Goal: Communication & Community: Answer question/provide support

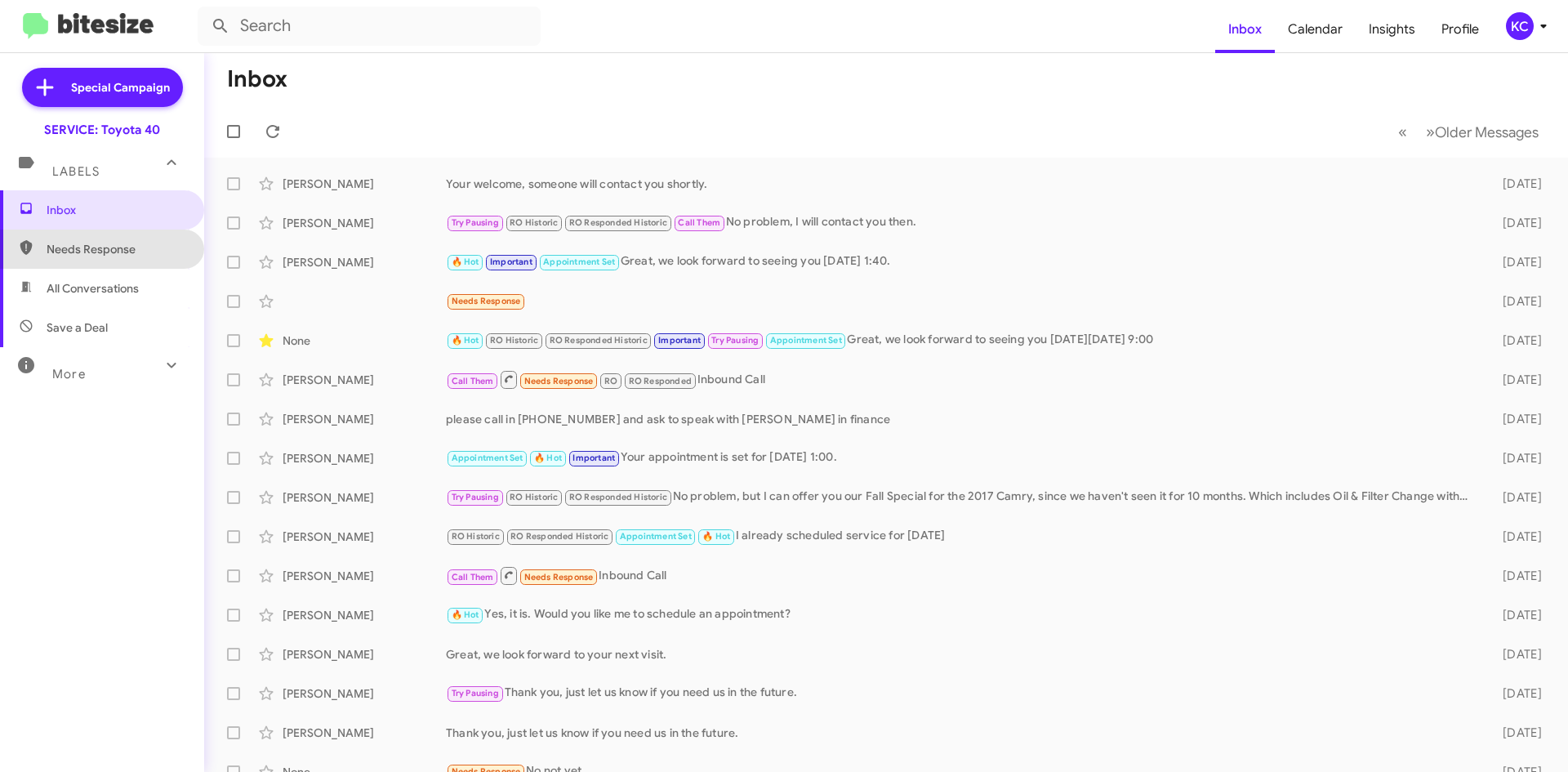
click at [115, 252] on span "Needs Response" at bounding box center [115, 250] width 139 height 17
type input "in:needs-response"
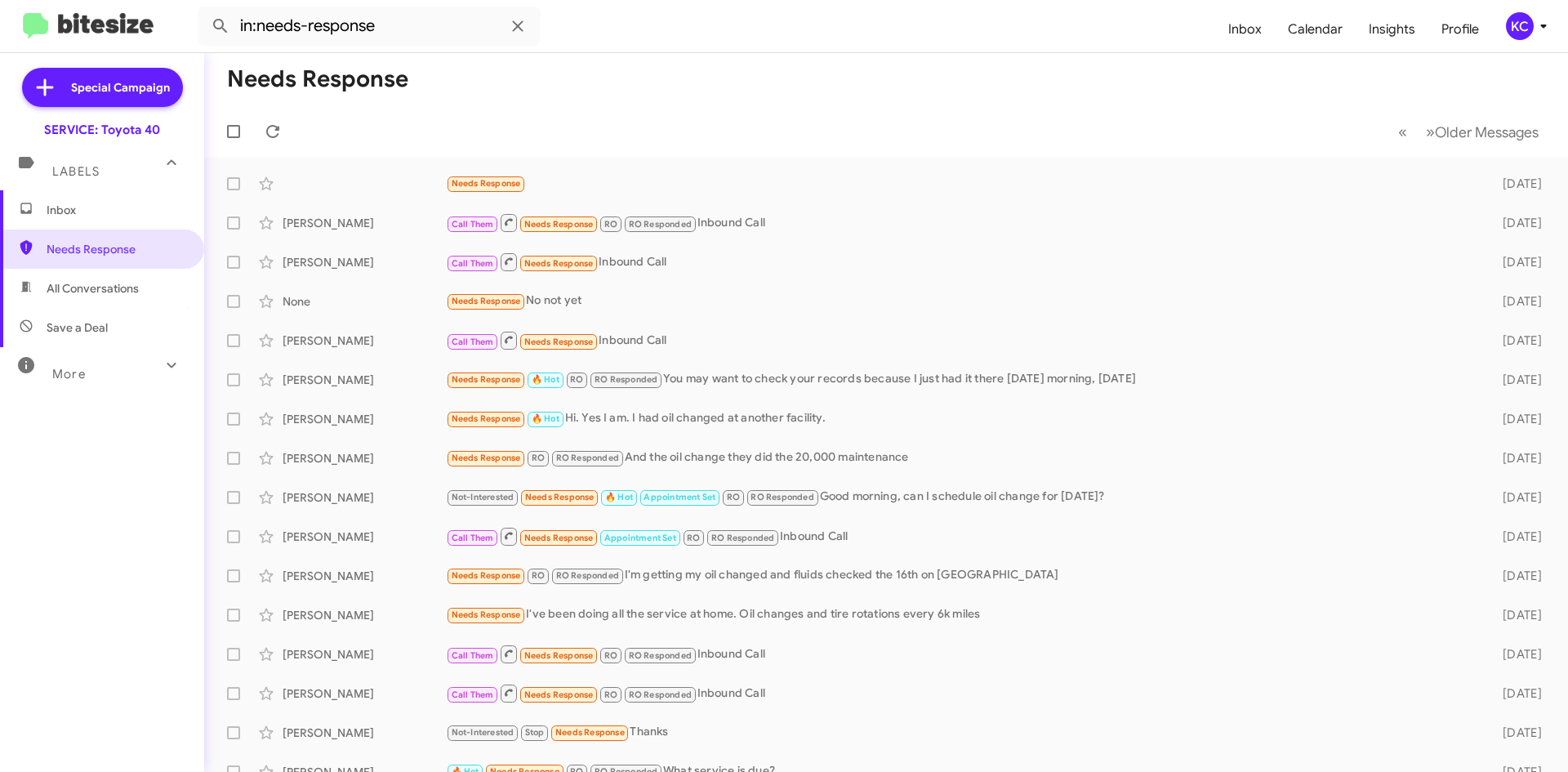
click at [1526, 20] on div "KC" at bounding box center [1520, 26] width 28 height 28
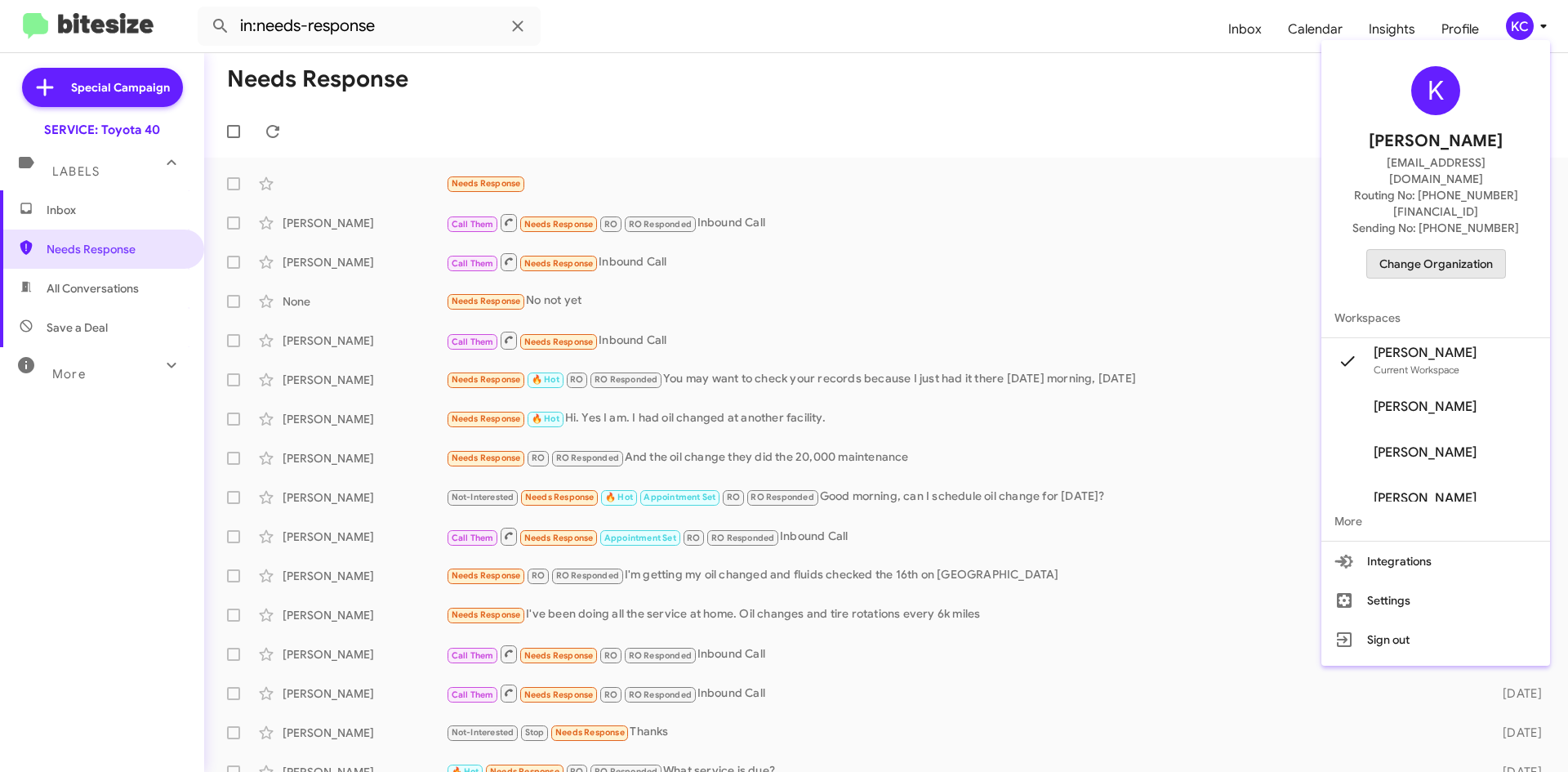
click at [1476, 250] on span "Change Organization" at bounding box center [1436, 263] width 114 height 28
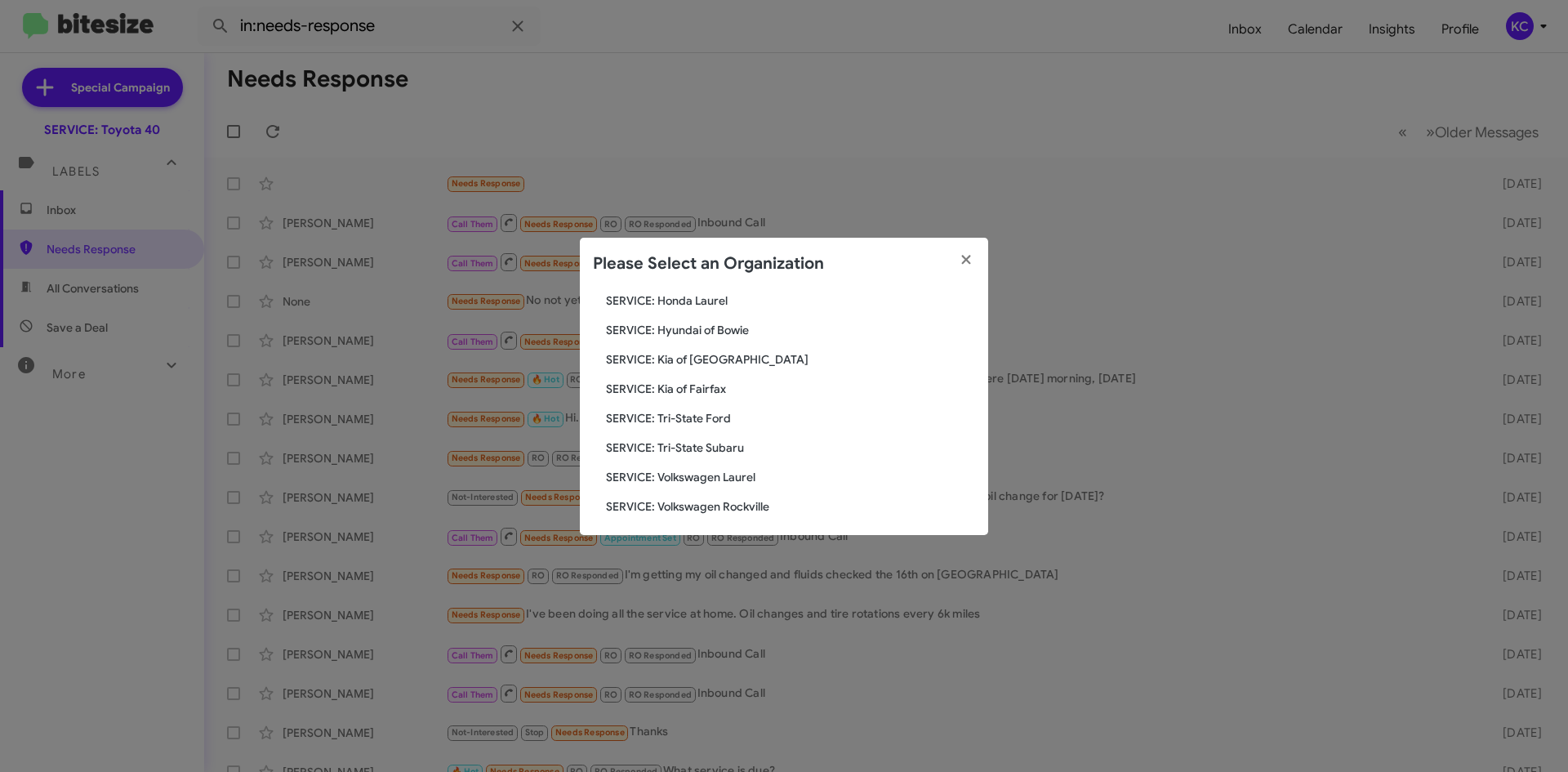
scroll to position [272, 0]
click at [718, 325] on span "SERVICE: Hyundai of Bowie" at bounding box center [790, 325] width 369 height 17
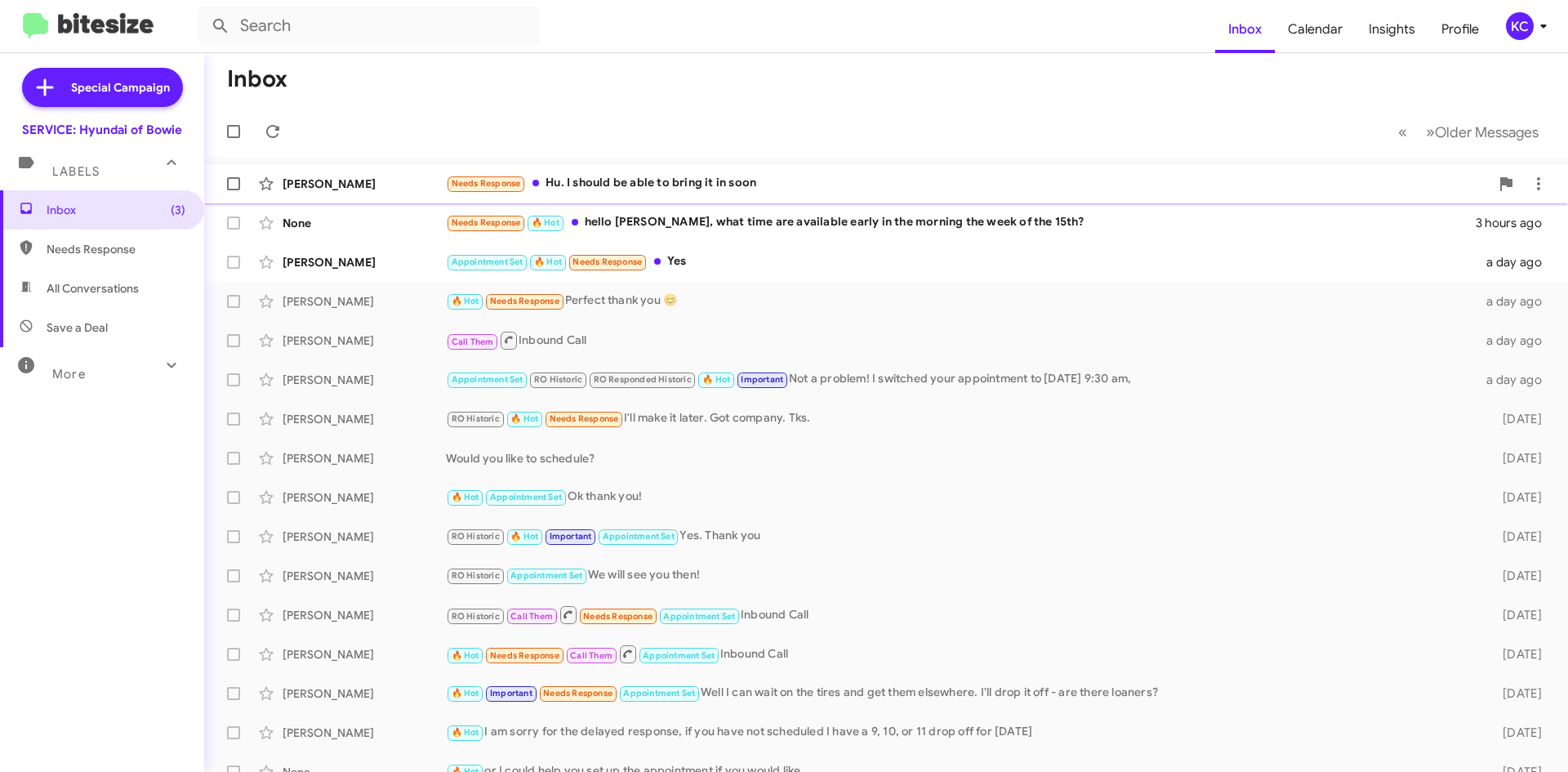
click at [638, 182] on div "Needs Response Hu. I should be able to bring it in soon" at bounding box center [967, 183] width 1043 height 18
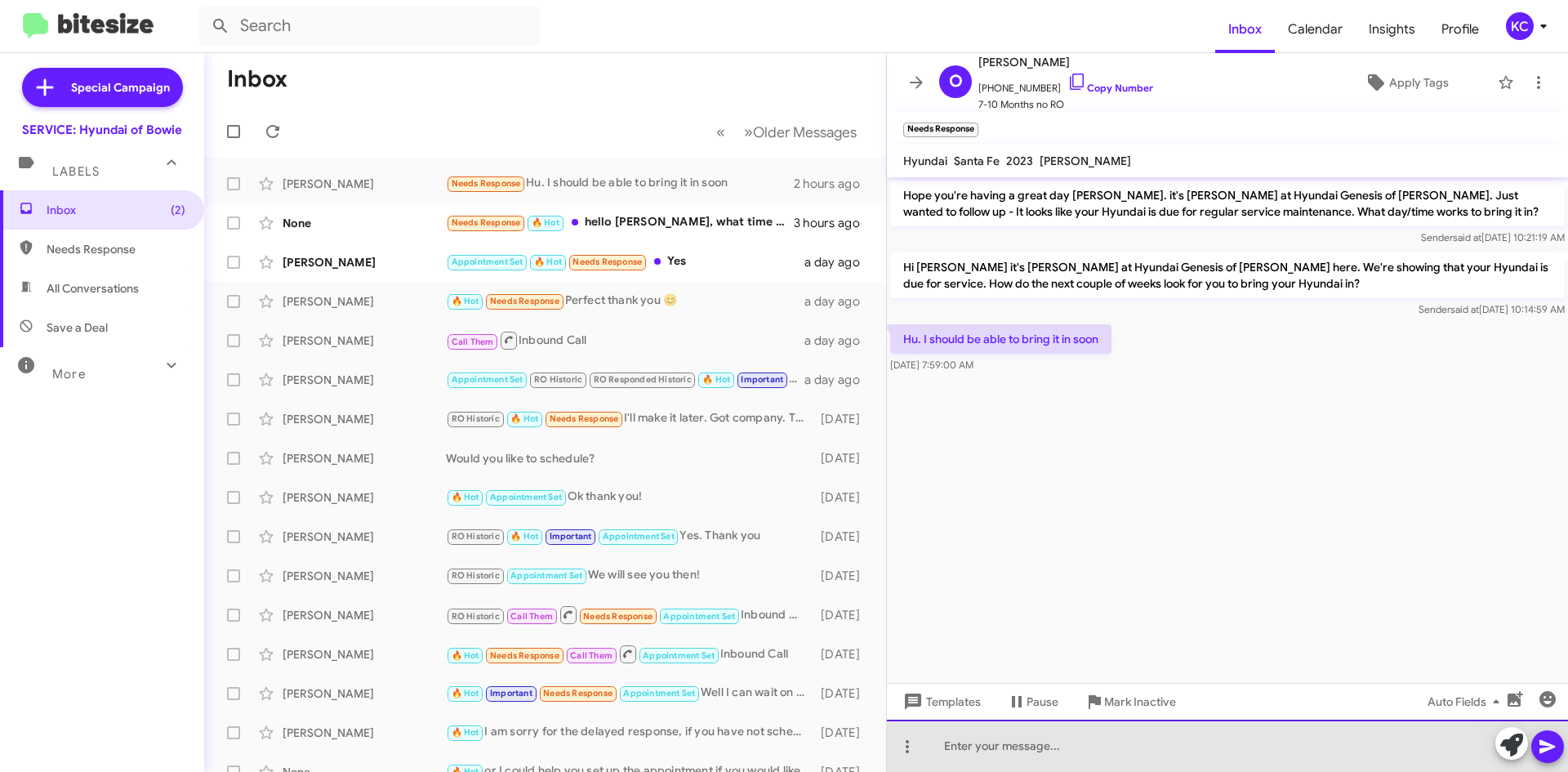
click at [1106, 757] on div at bounding box center [1227, 746] width 681 height 53
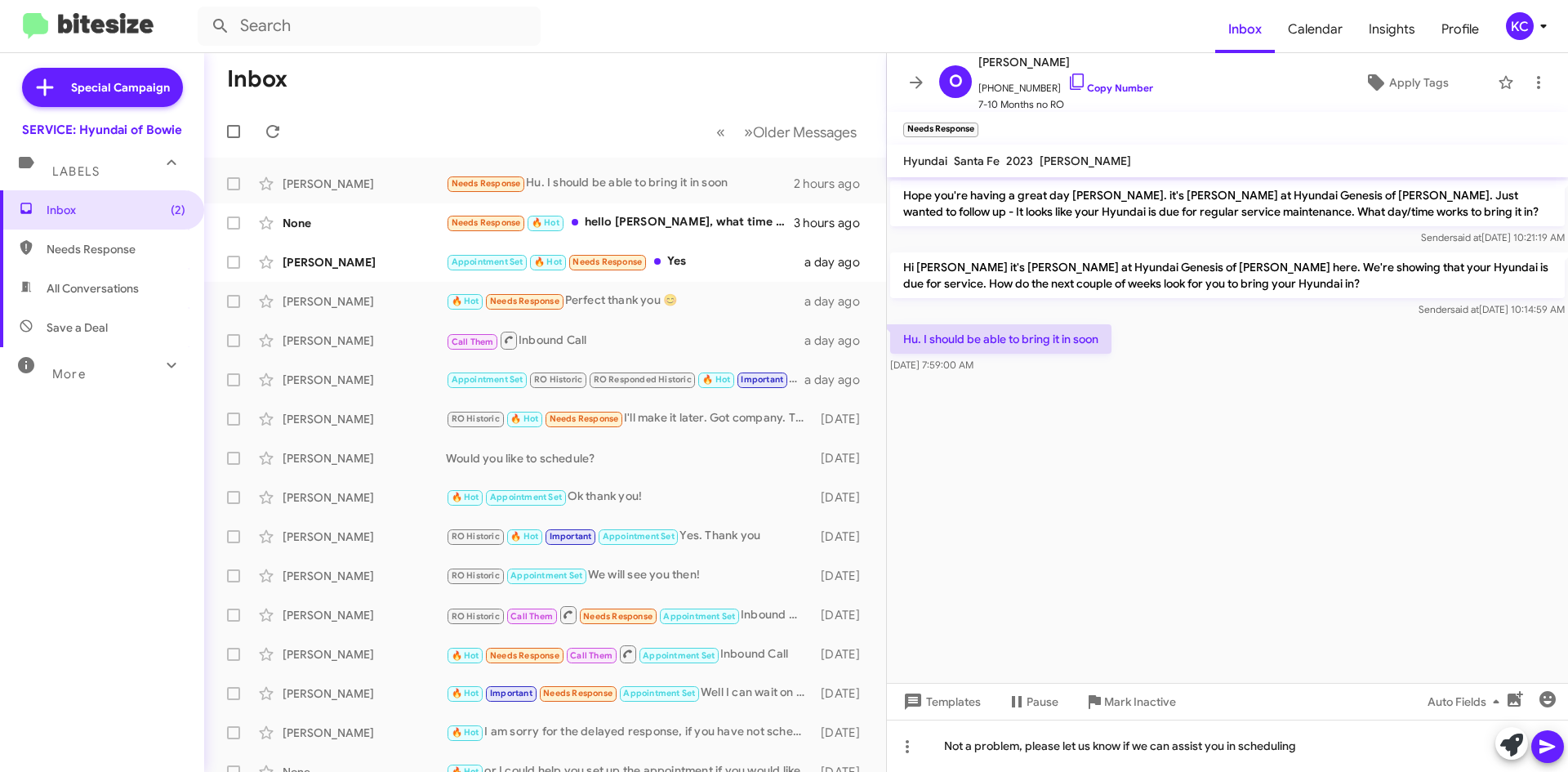
click at [1547, 734] on span at bounding box center [1547, 746] width 19 height 32
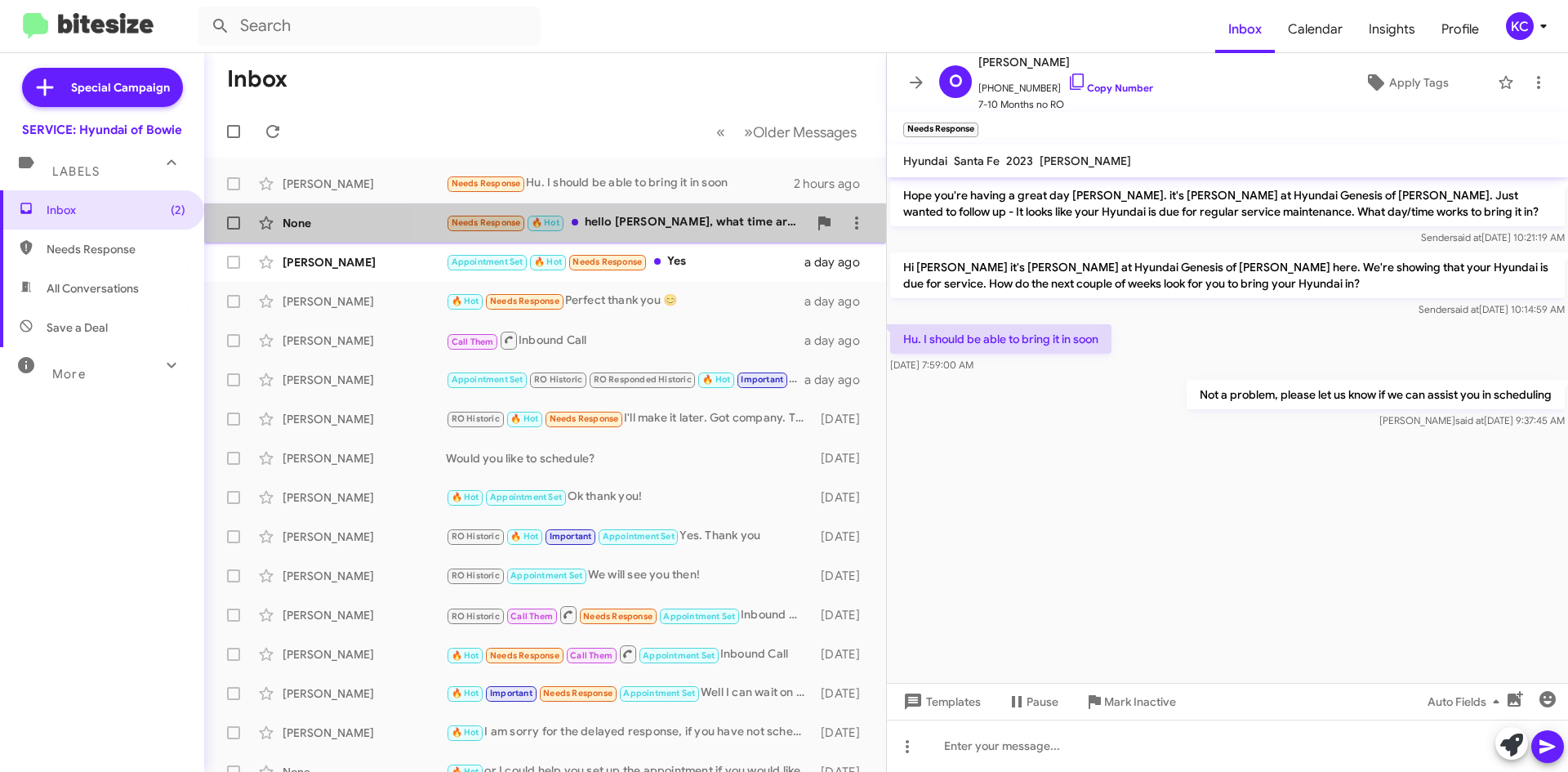
click at [663, 220] on div "Needs Response 🔥 Hot hello Mia, what time are available early in the morning th…" at bounding box center [626, 223] width 361 height 18
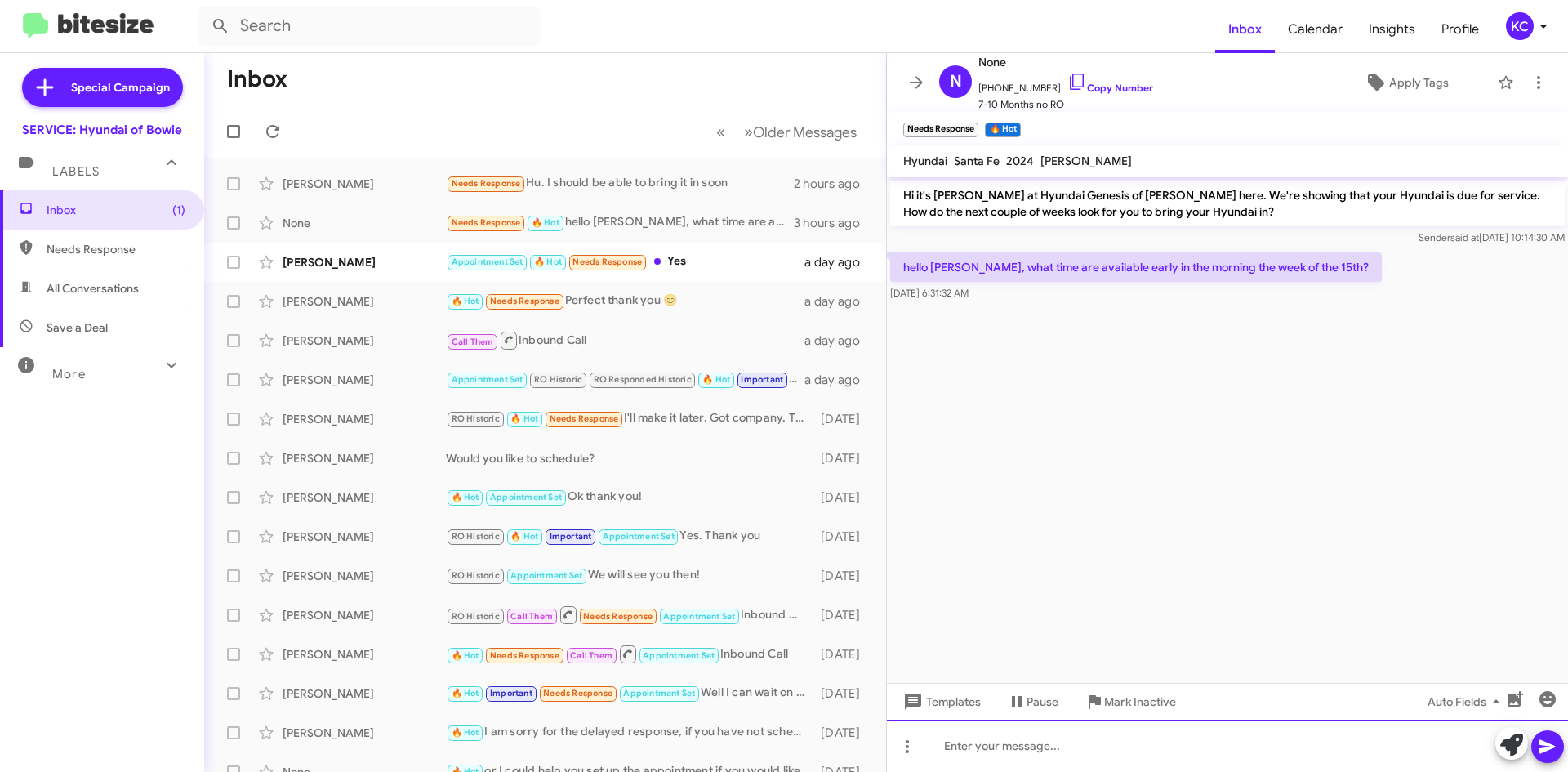
click at [1017, 746] on div at bounding box center [1227, 746] width 681 height 53
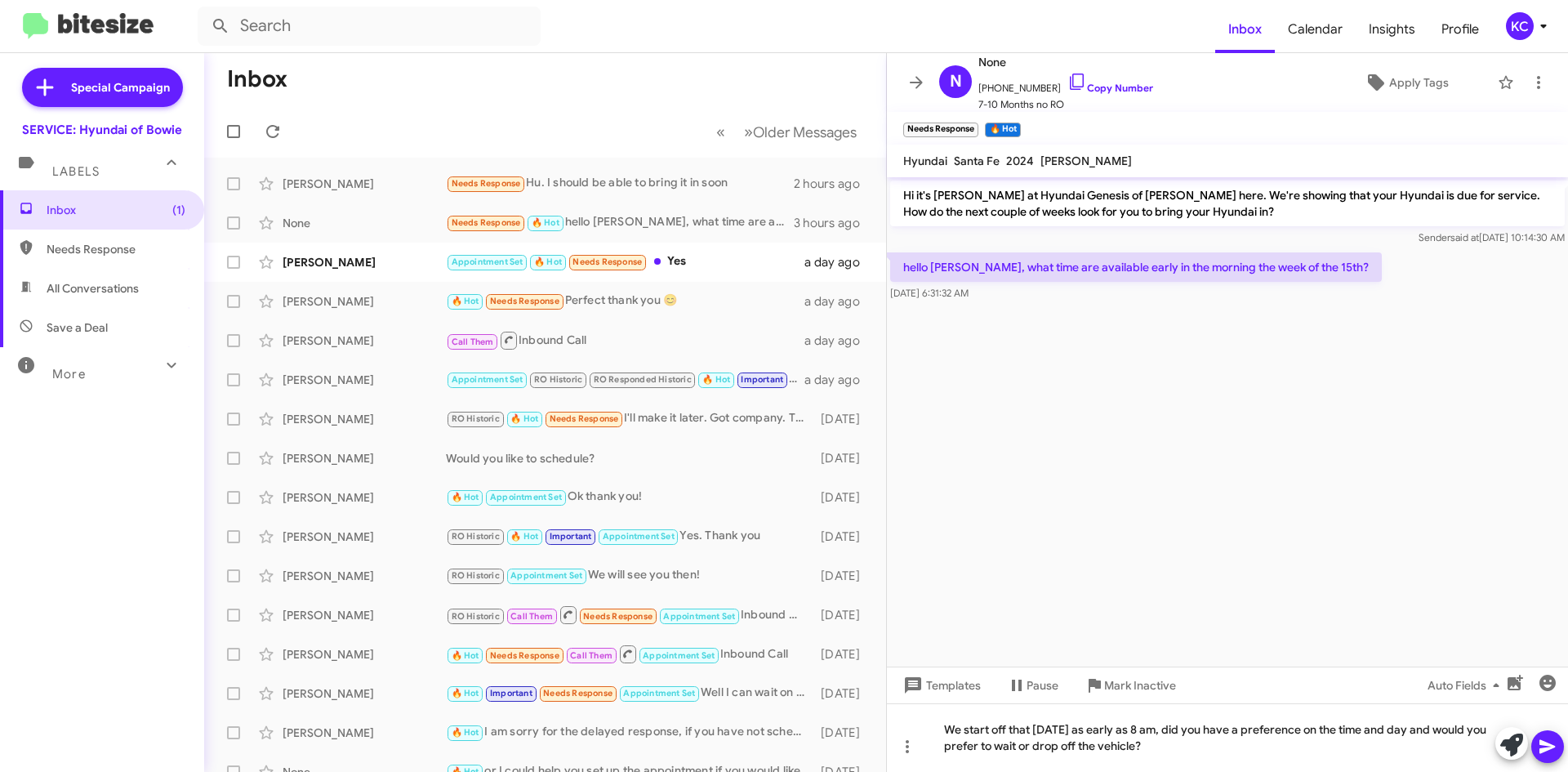
click at [1550, 743] on icon at bounding box center [1547, 746] width 19 height 19
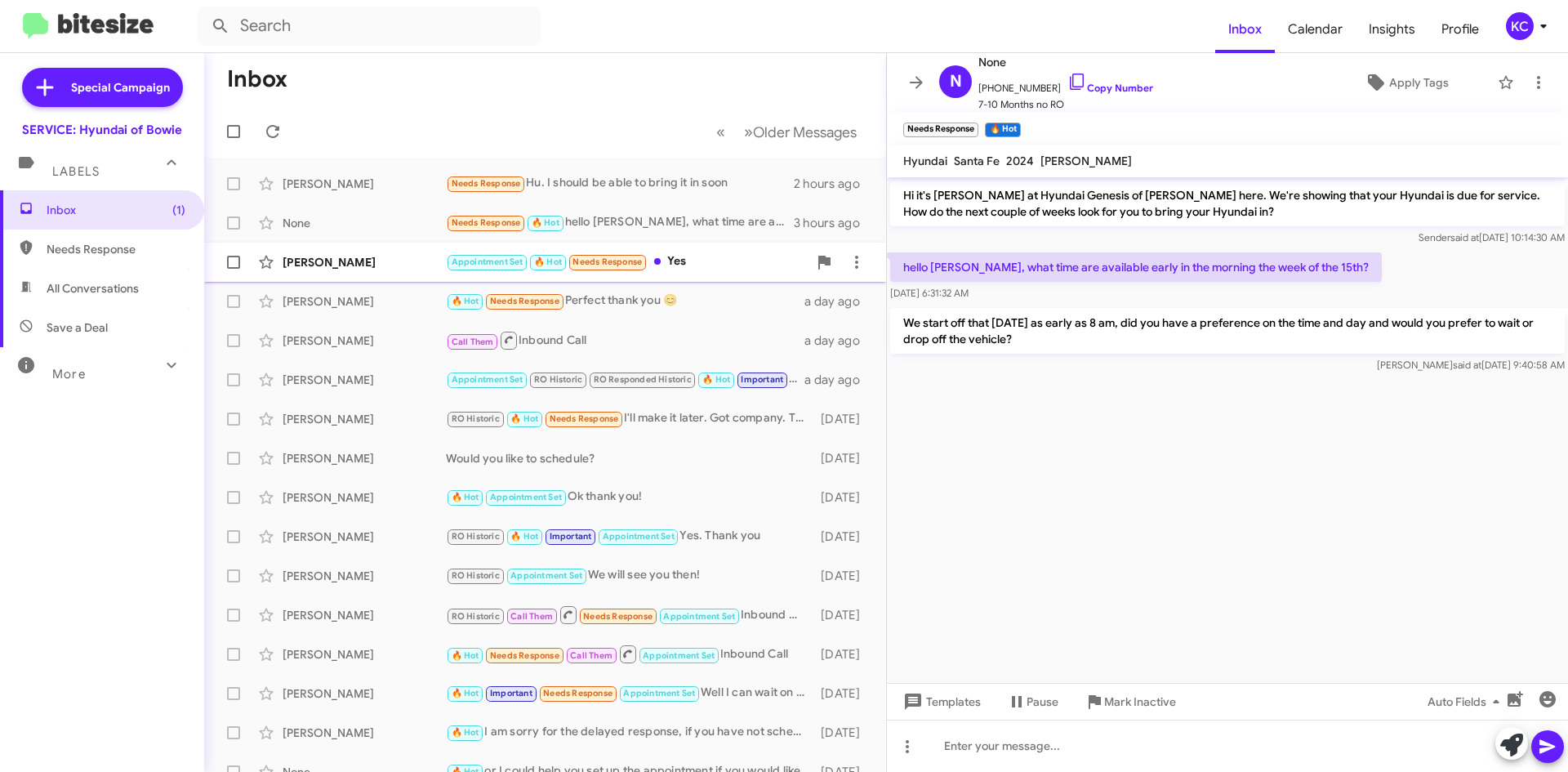
click at [738, 257] on div "Appointment Set 🔥 Hot Needs Response Yes" at bounding box center [626, 262] width 361 height 18
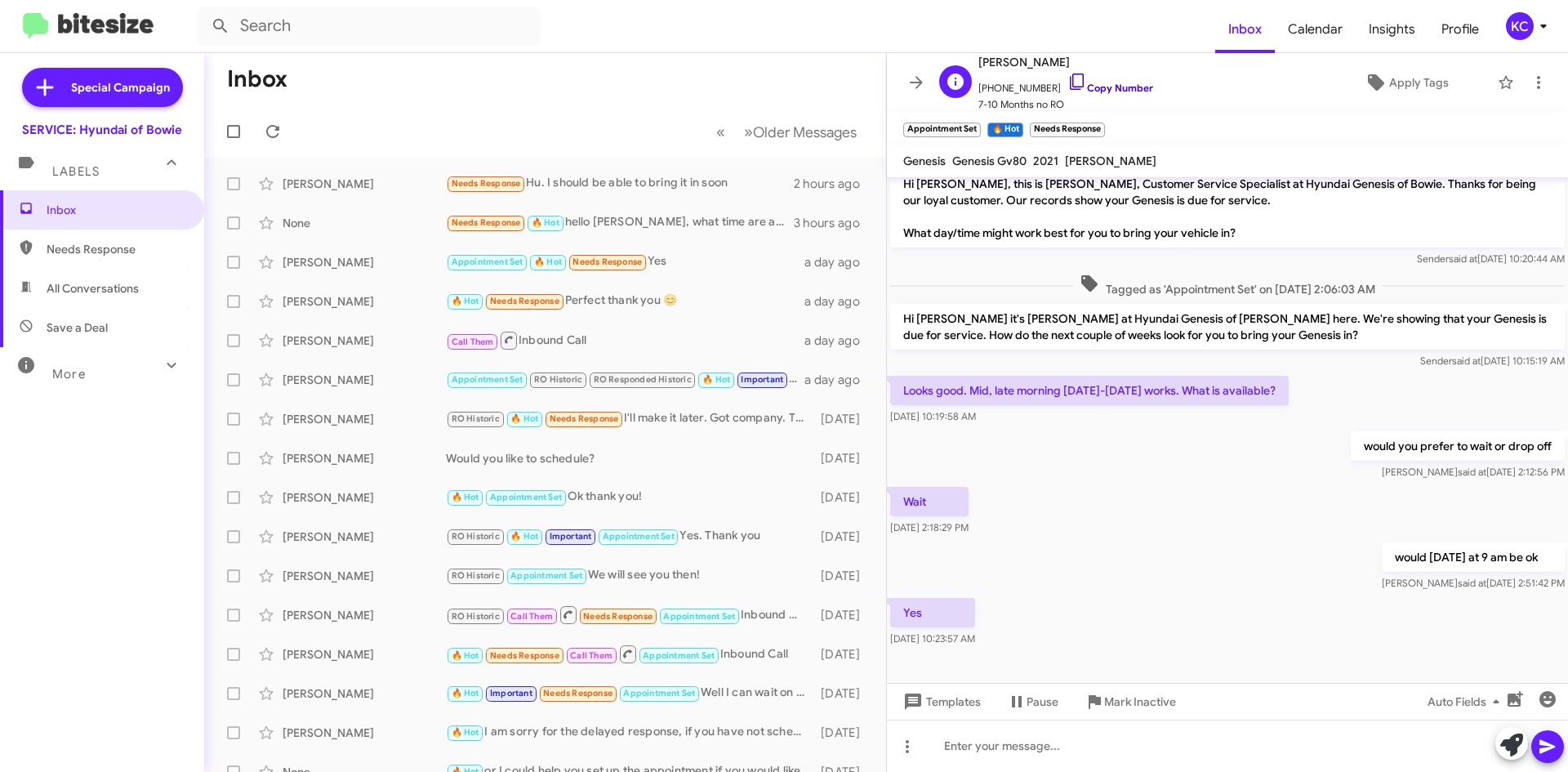
click at [1067, 75] on icon at bounding box center [1076, 81] width 19 height 19
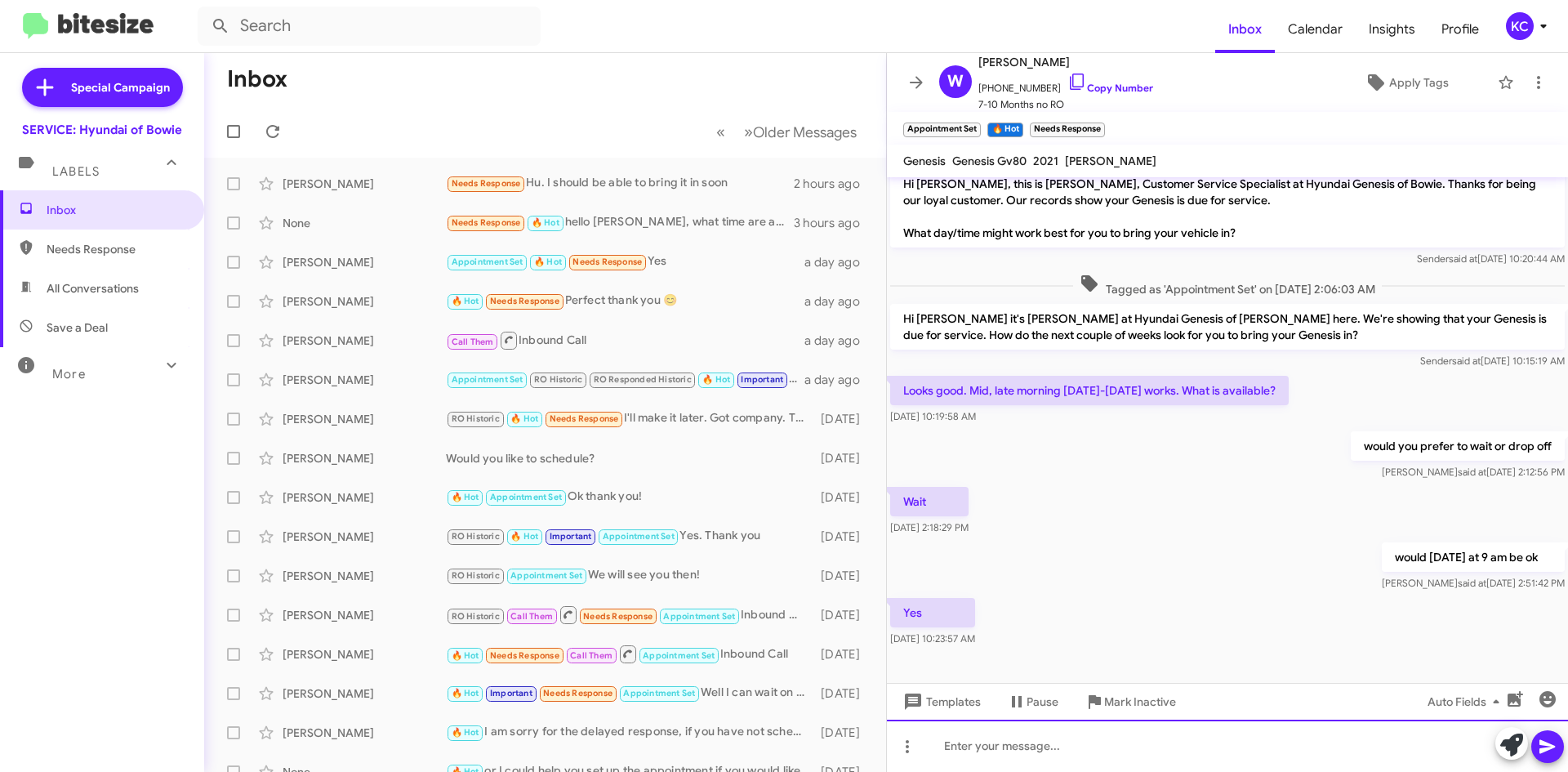
click at [1135, 761] on div at bounding box center [1227, 746] width 681 height 53
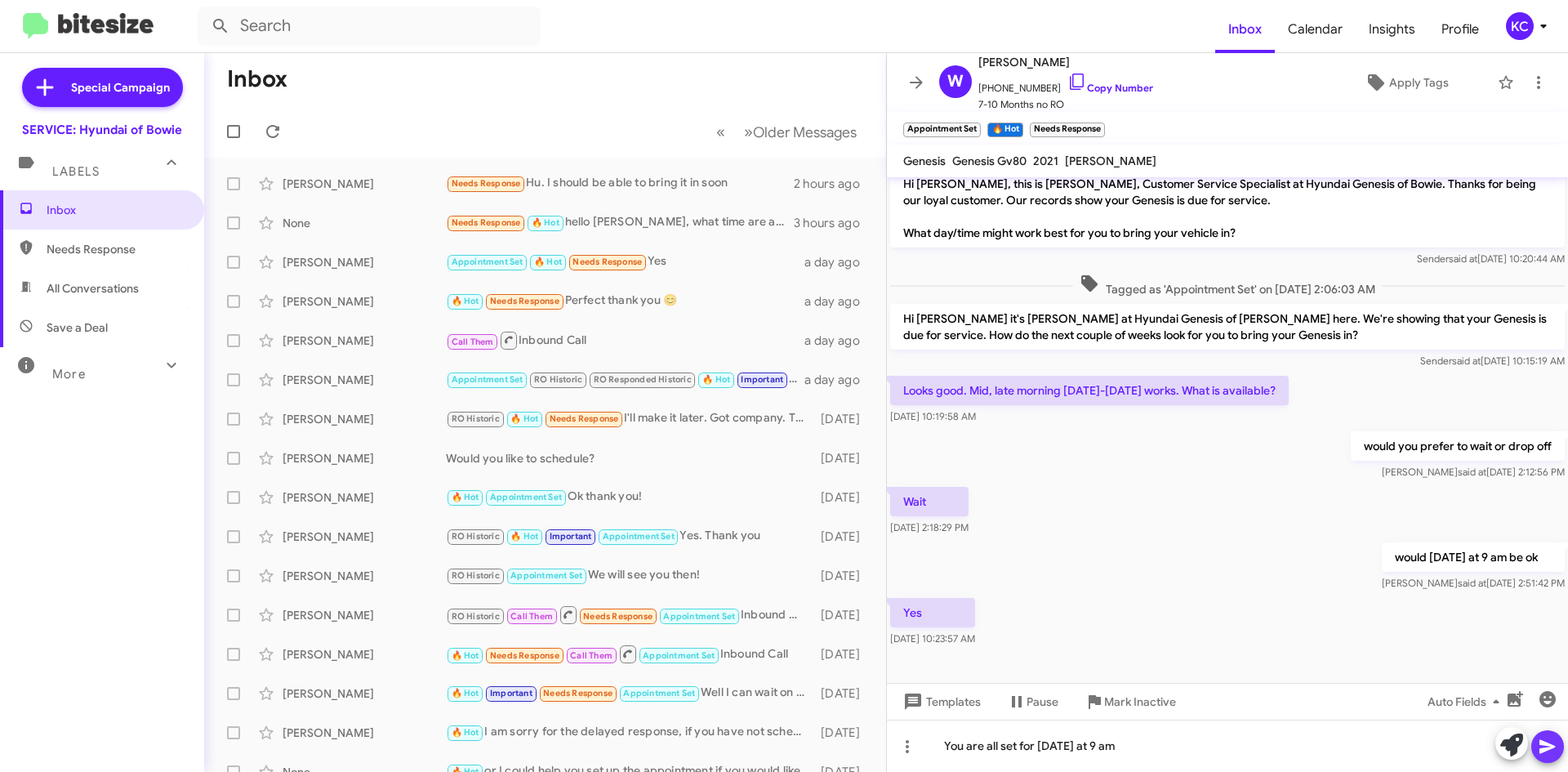
click at [1554, 747] on icon at bounding box center [1547, 747] width 16 height 14
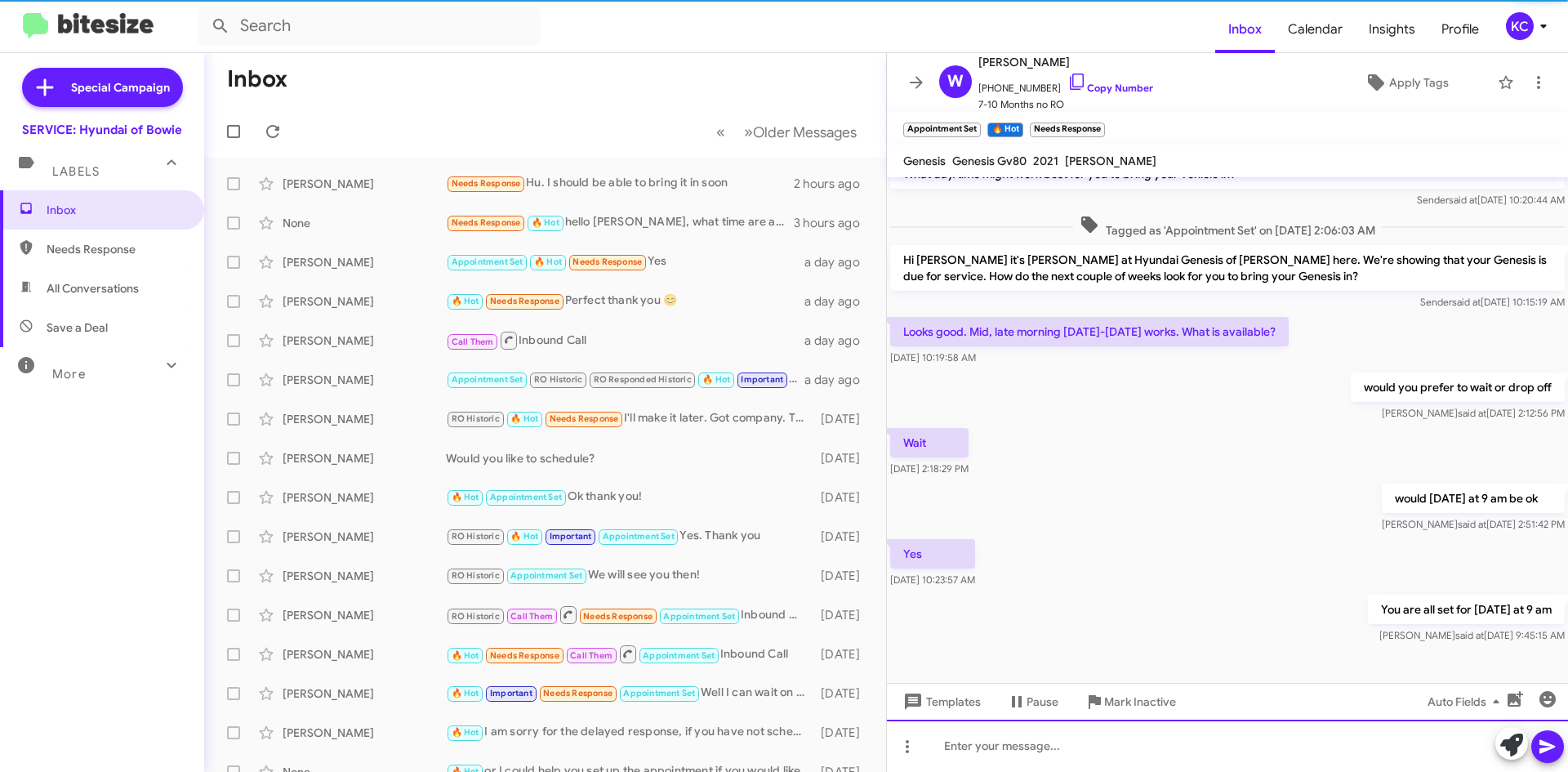
scroll to position [71, 0]
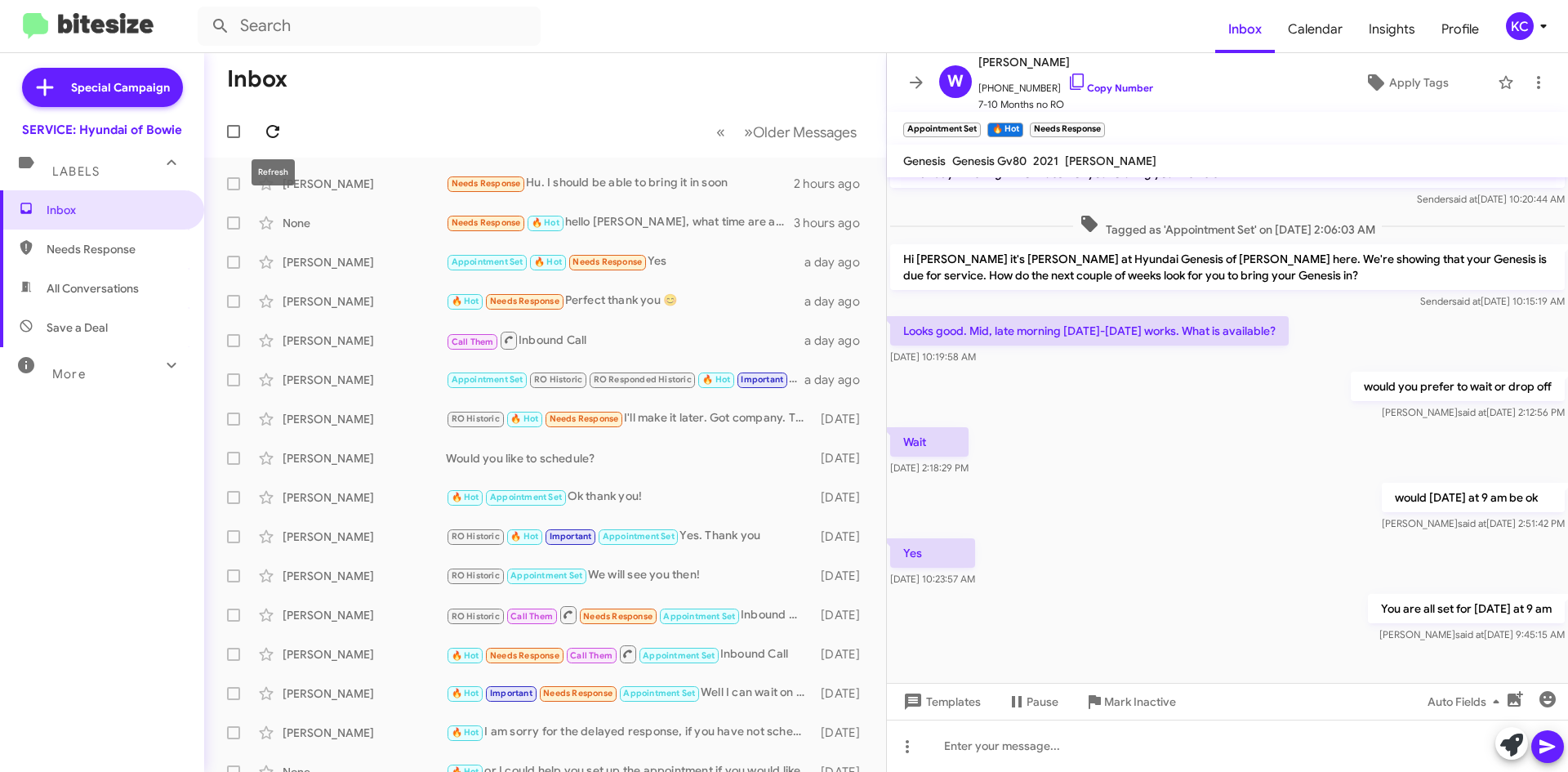
click at [265, 119] on button at bounding box center [272, 131] width 32 height 32
click at [1546, 31] on icon at bounding box center [1543, 26] width 19 height 19
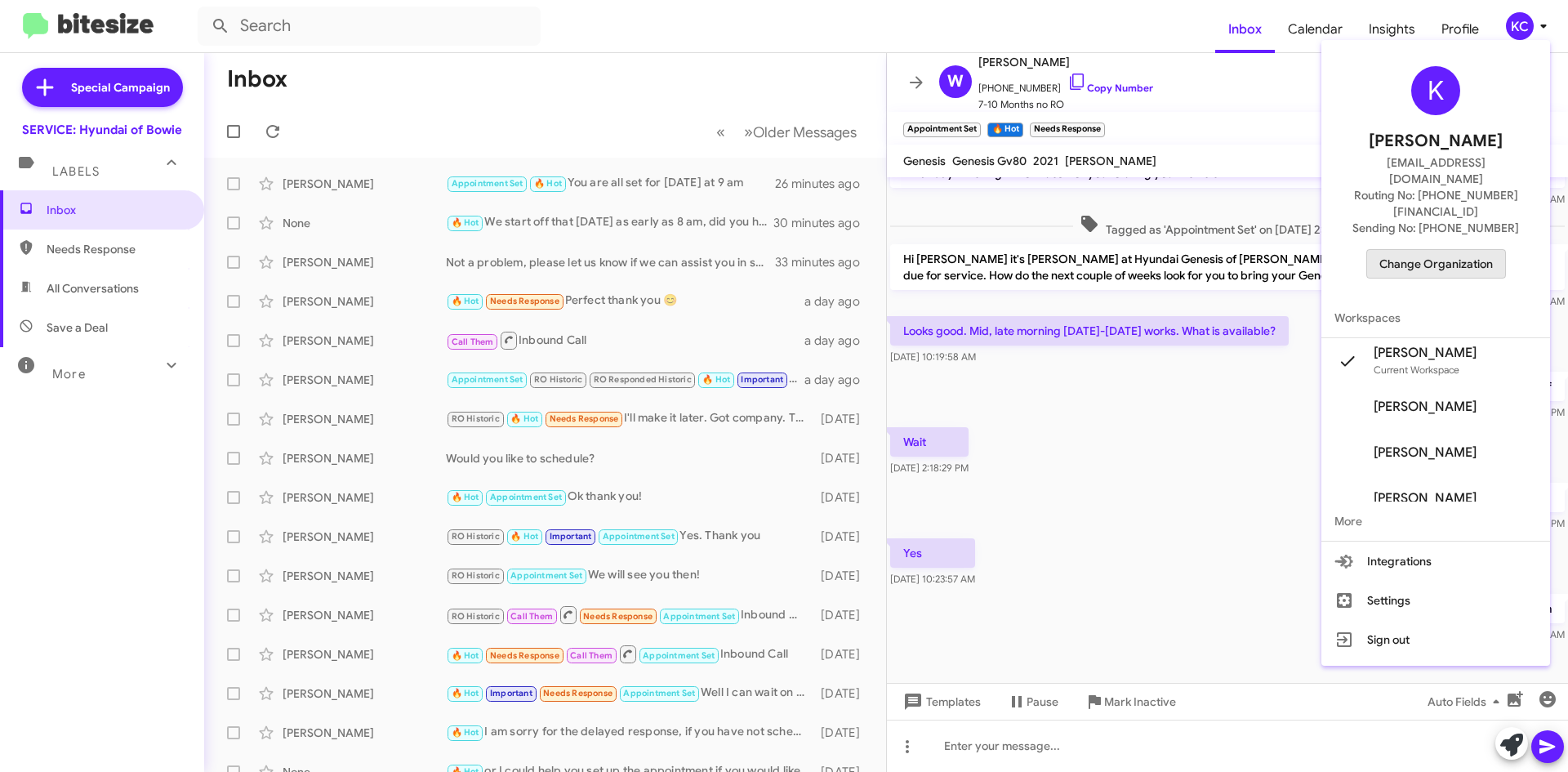
click at [1449, 250] on span "Change Organization" at bounding box center [1436, 263] width 114 height 28
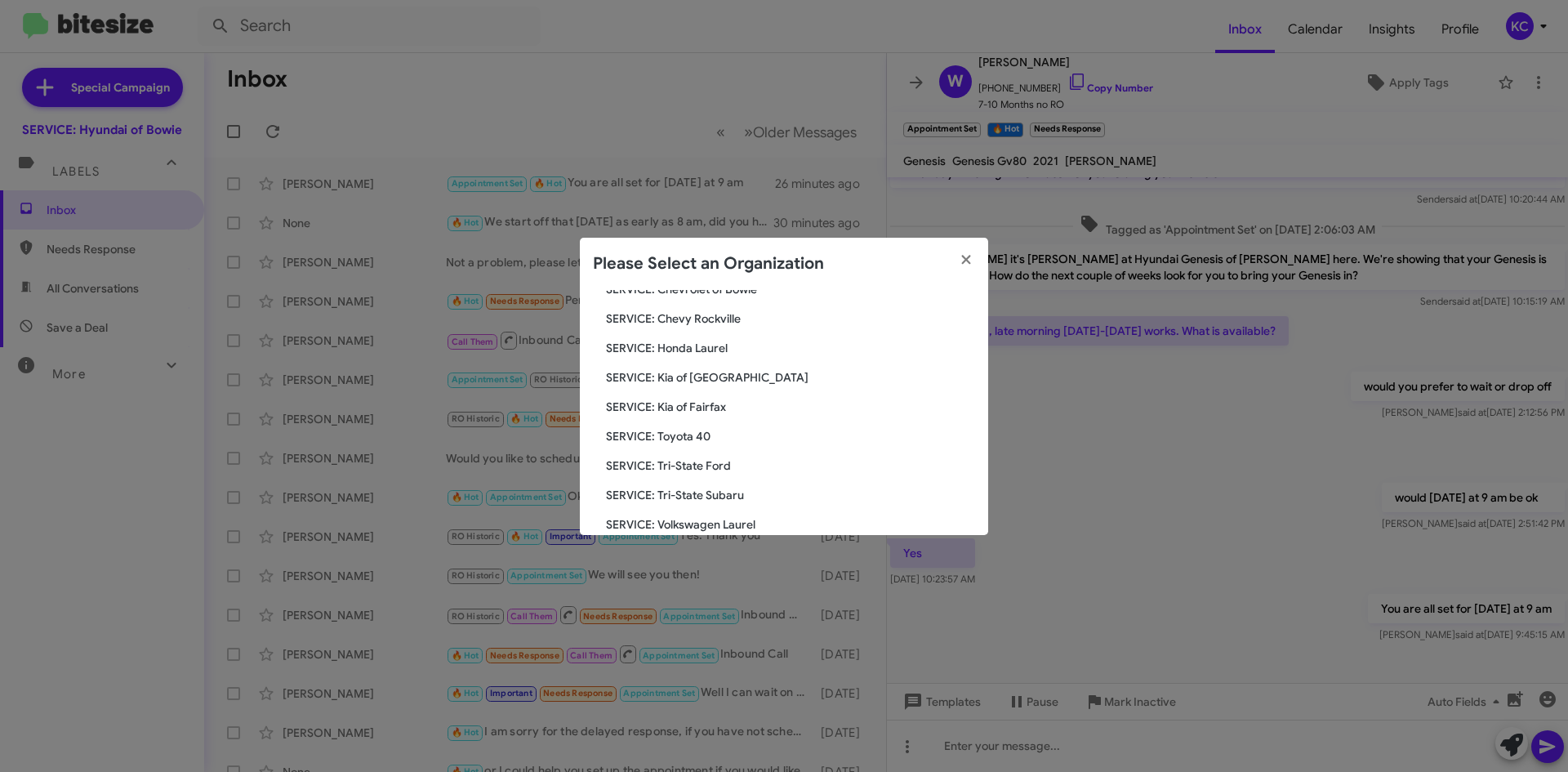
scroll to position [245, 0]
click at [727, 412] on span "SERVICE: Toyota 40" at bounding box center [790, 411] width 369 height 17
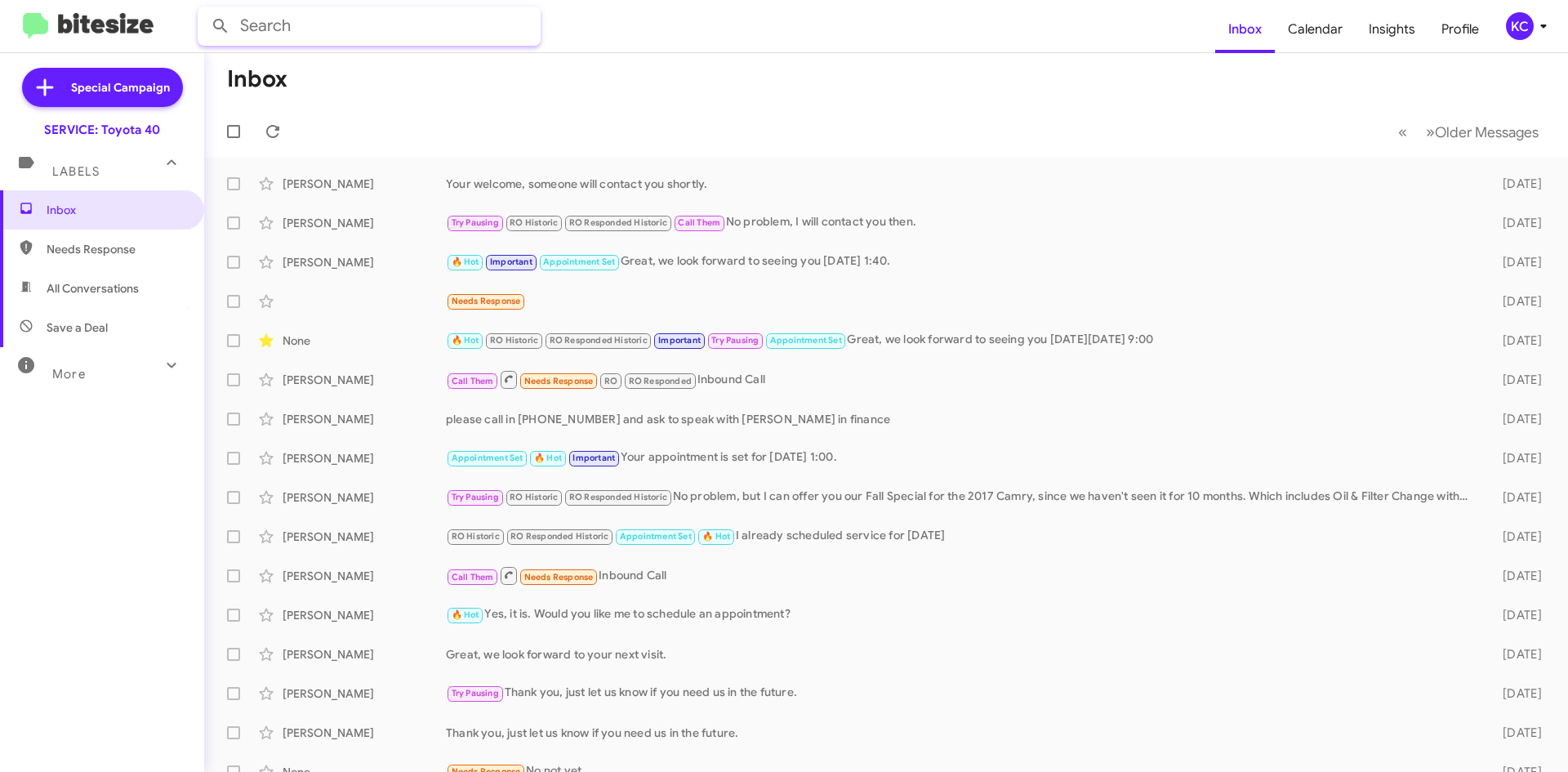
click at [275, 31] on input "text" at bounding box center [369, 26] width 343 height 39
type input "dominique cooper"
click at [204, 10] on button at bounding box center [220, 26] width 32 height 32
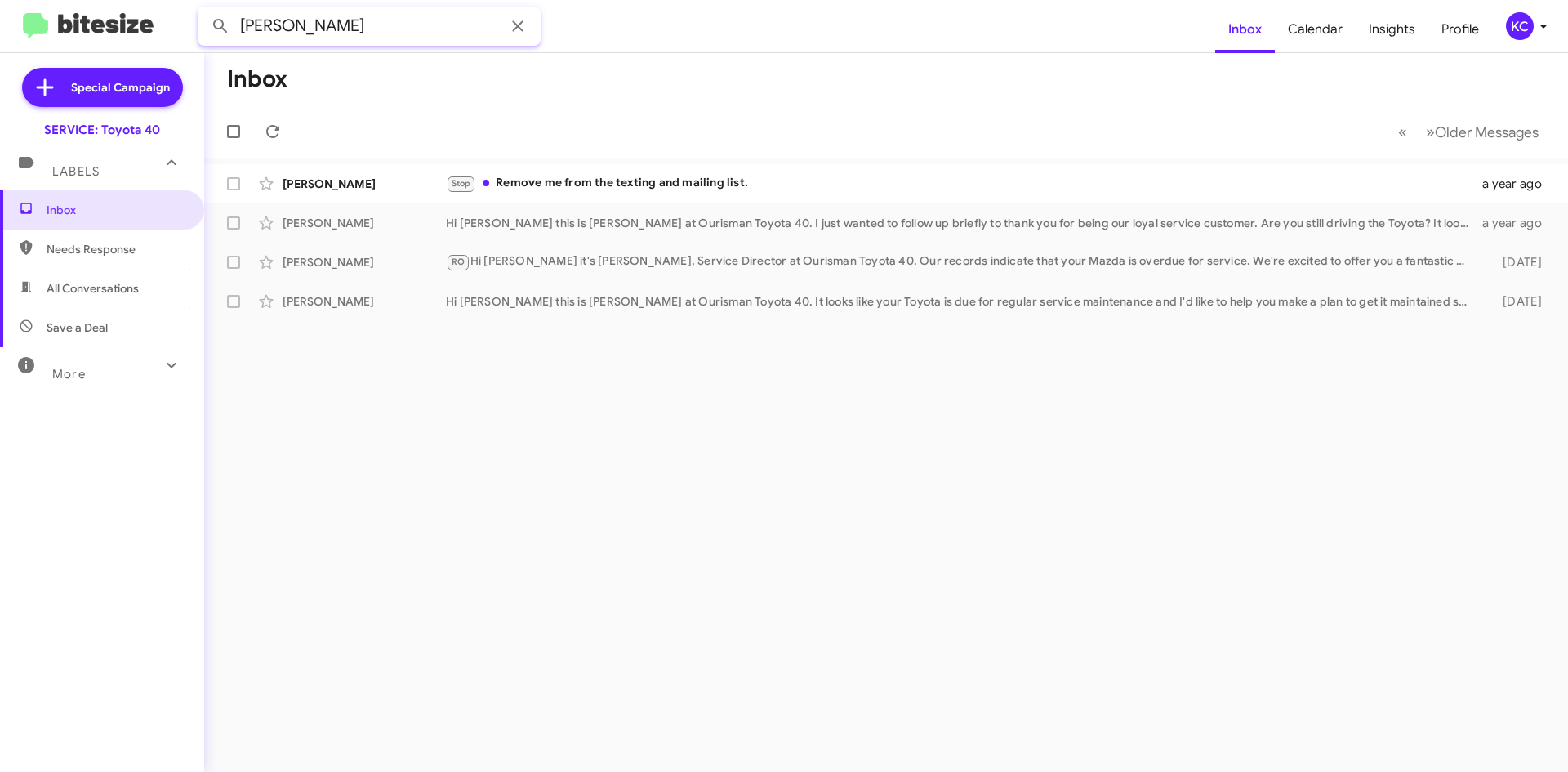
drag, startPoint x: 432, startPoint y: 33, endPoint x: 221, endPoint y: 49, distance: 211.6
click at [221, 49] on mat-toolbar "dominique cooper Inbox Calendar Insights Profile KC" at bounding box center [784, 26] width 1568 height 53
type input "Kevin Dugan"
click at [204, 10] on button at bounding box center [220, 26] width 32 height 32
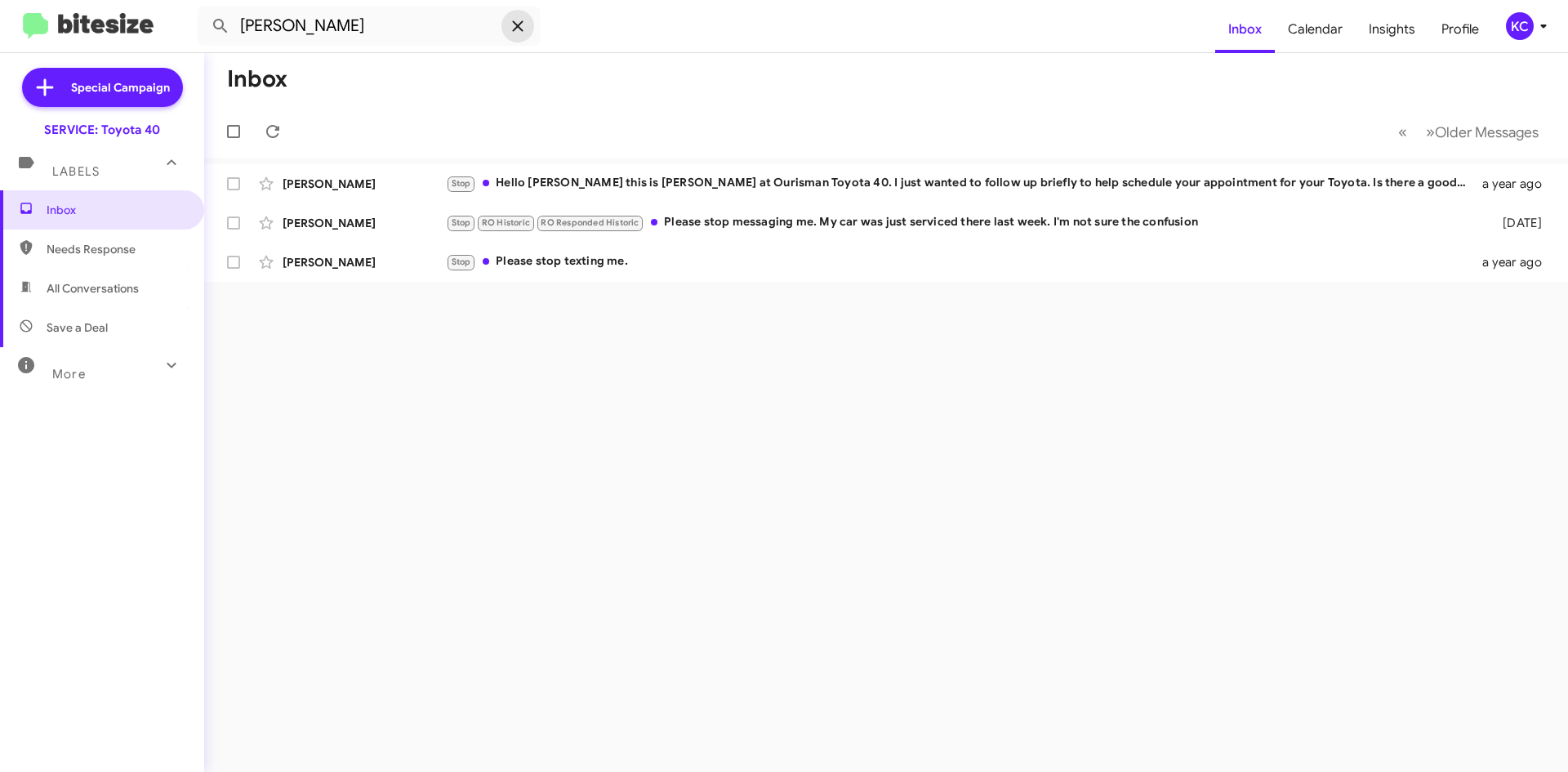
click at [523, 30] on icon at bounding box center [517, 26] width 19 height 19
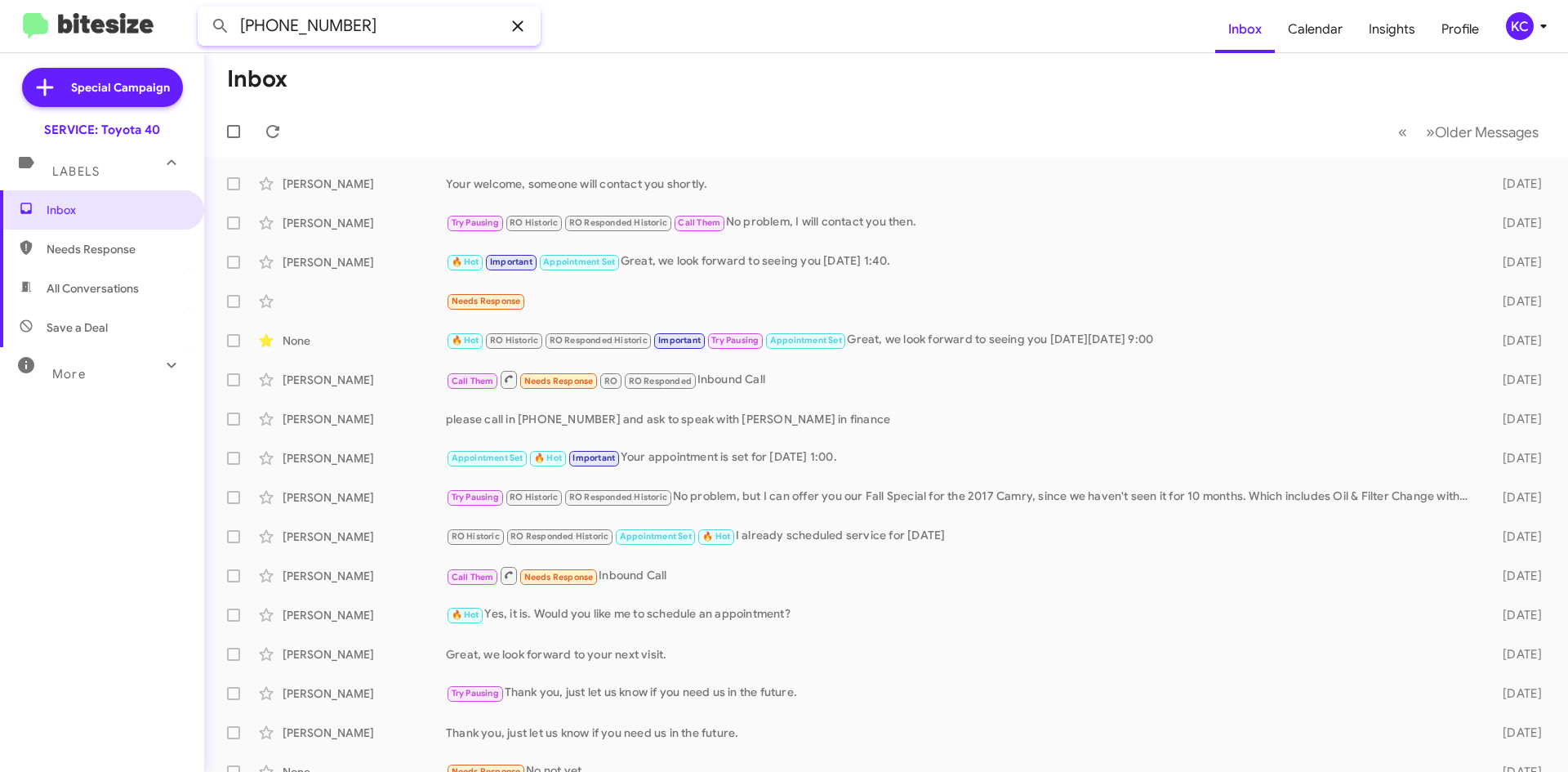
type input "(443)409-7389"
click at [204, 10] on button at bounding box center [220, 26] width 32 height 32
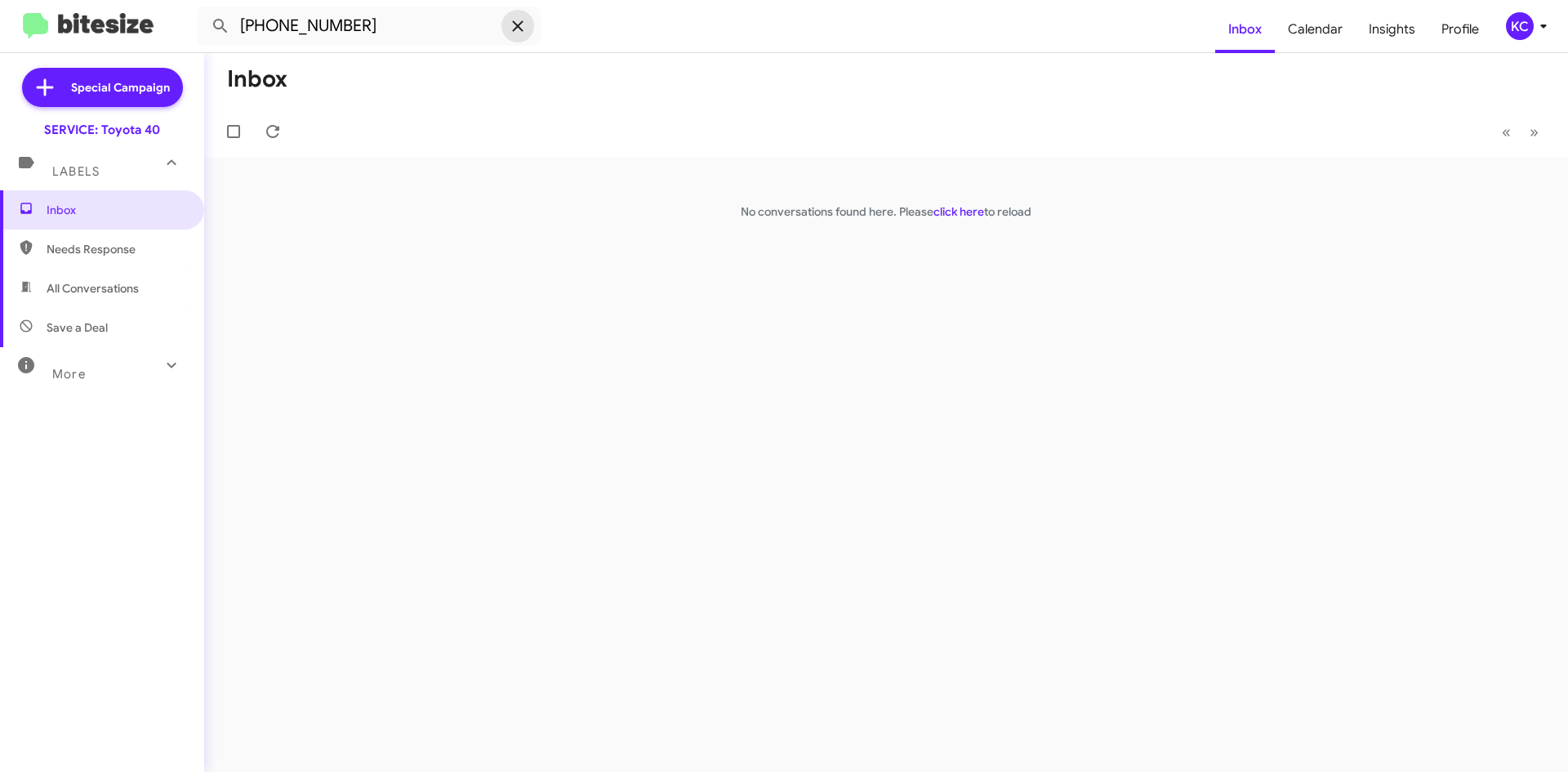
drag, startPoint x: 521, startPoint y: 27, endPoint x: 501, endPoint y: 10, distance: 26.2
click at [519, 27] on icon at bounding box center [517, 26] width 19 height 19
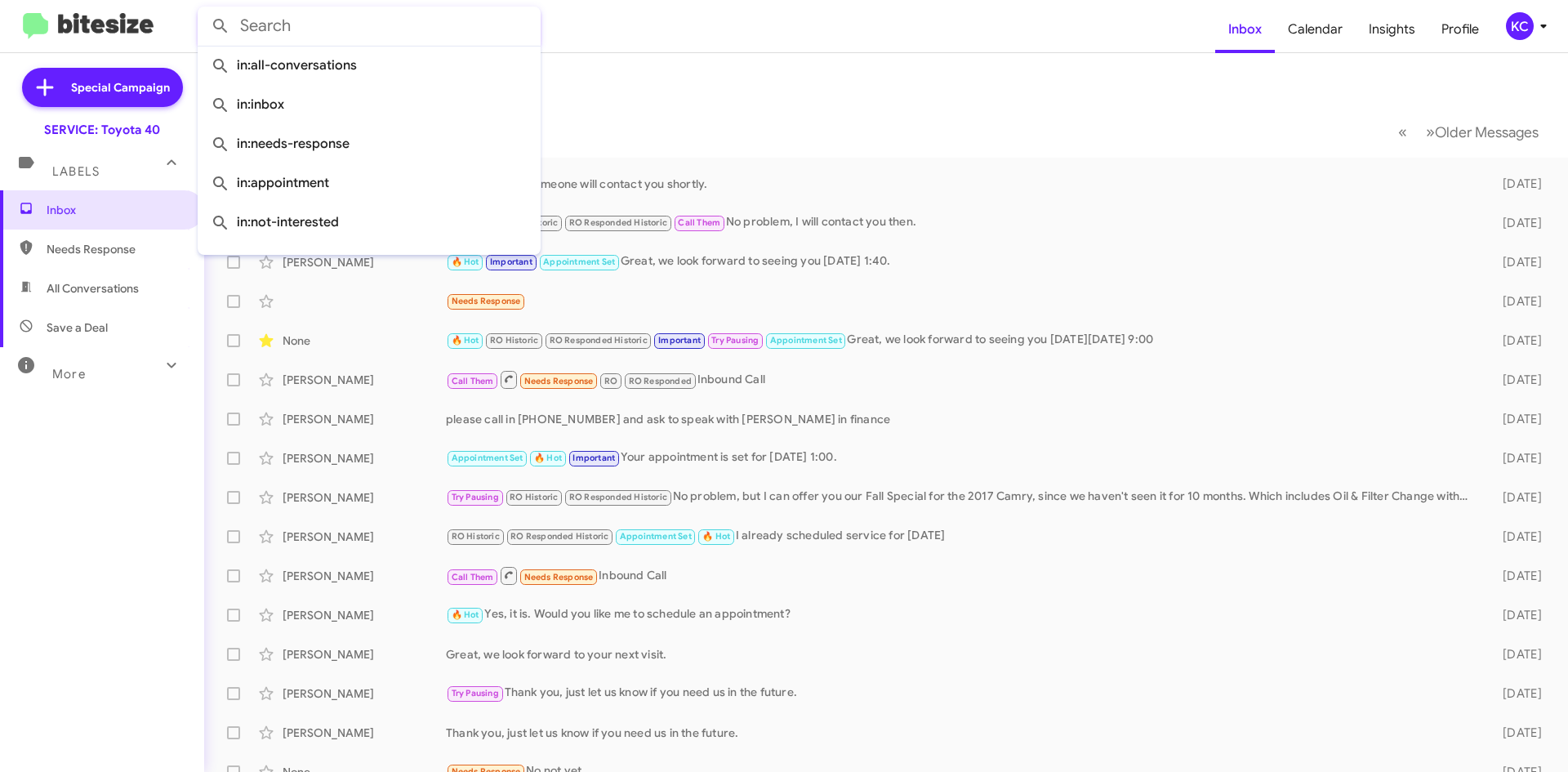
paste input "PATLIN GEORGES"
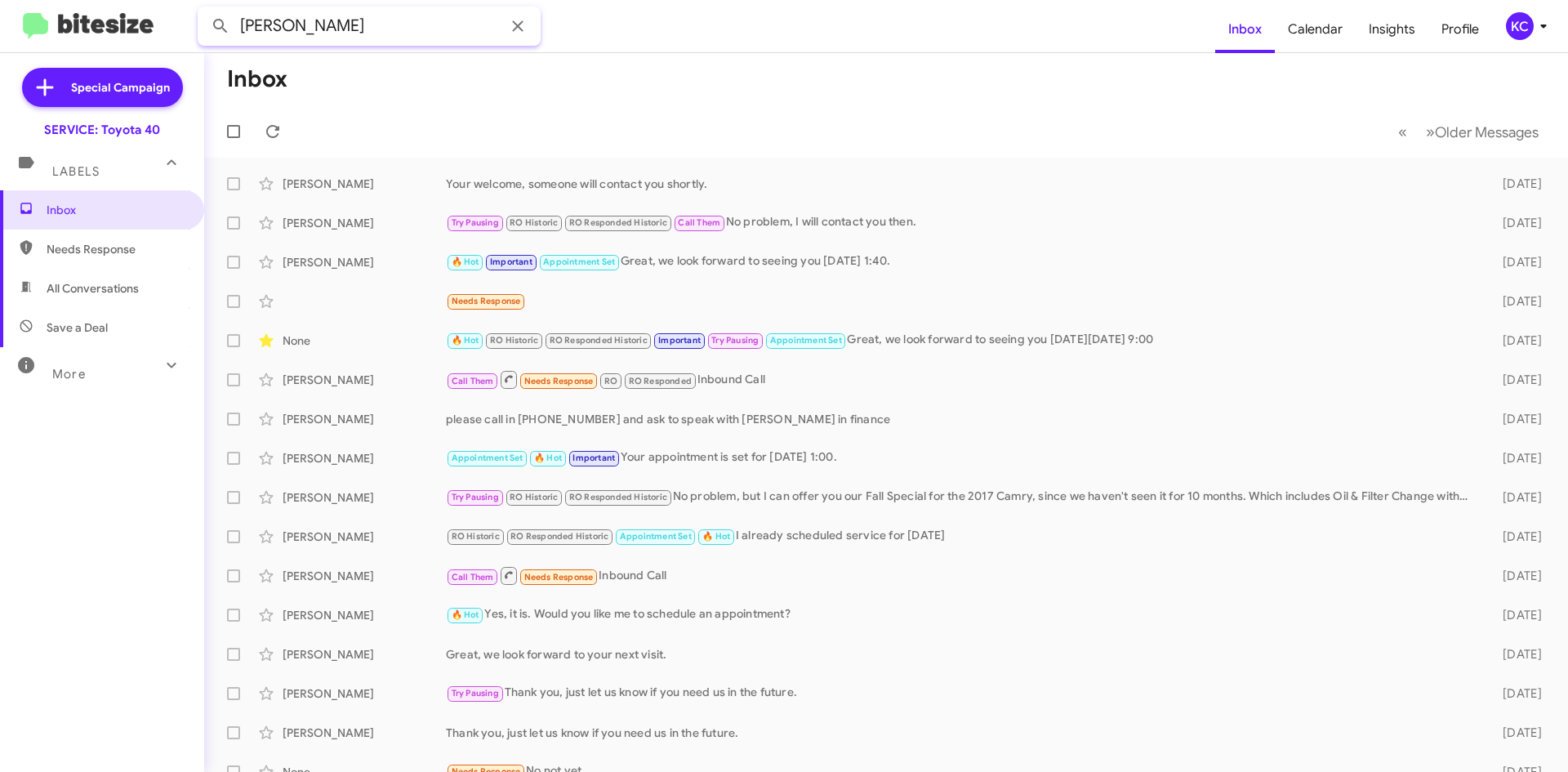
type input "PATLIN GEORGES"
click at [204, 10] on button at bounding box center [220, 26] width 32 height 32
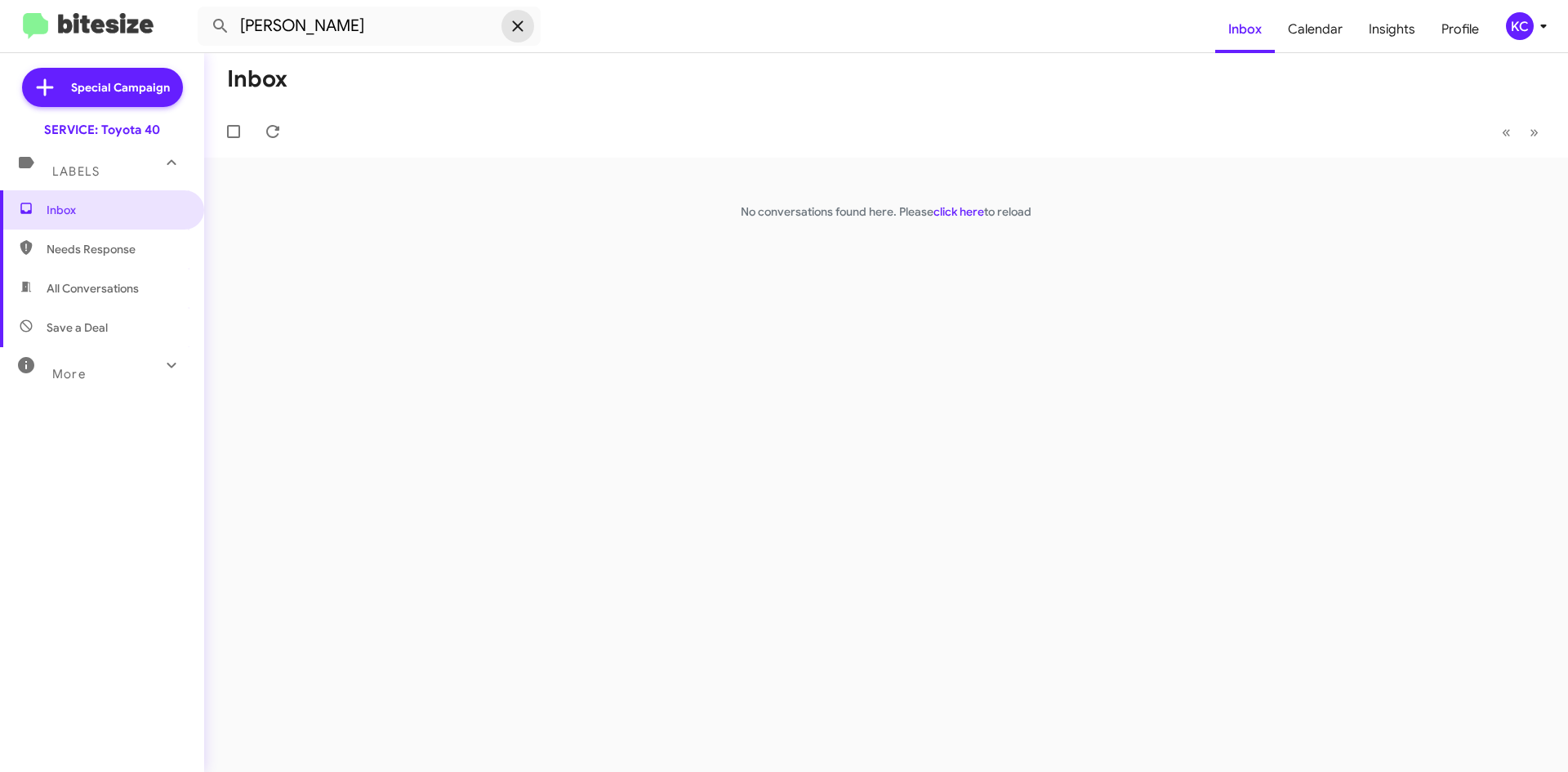
click at [524, 25] on icon at bounding box center [517, 26] width 19 height 19
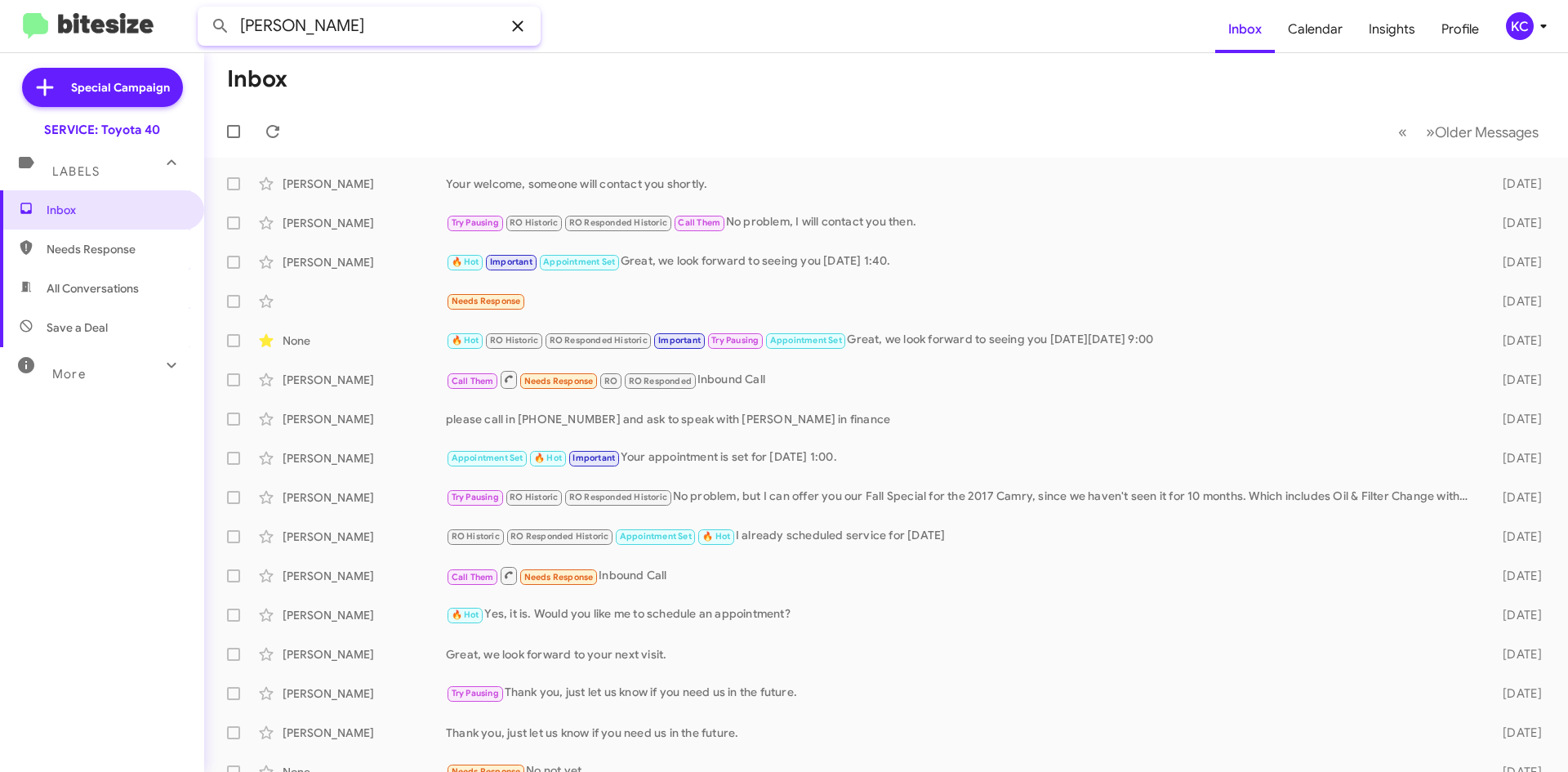
type input "William Williams"
click at [204, 10] on button at bounding box center [220, 26] width 32 height 32
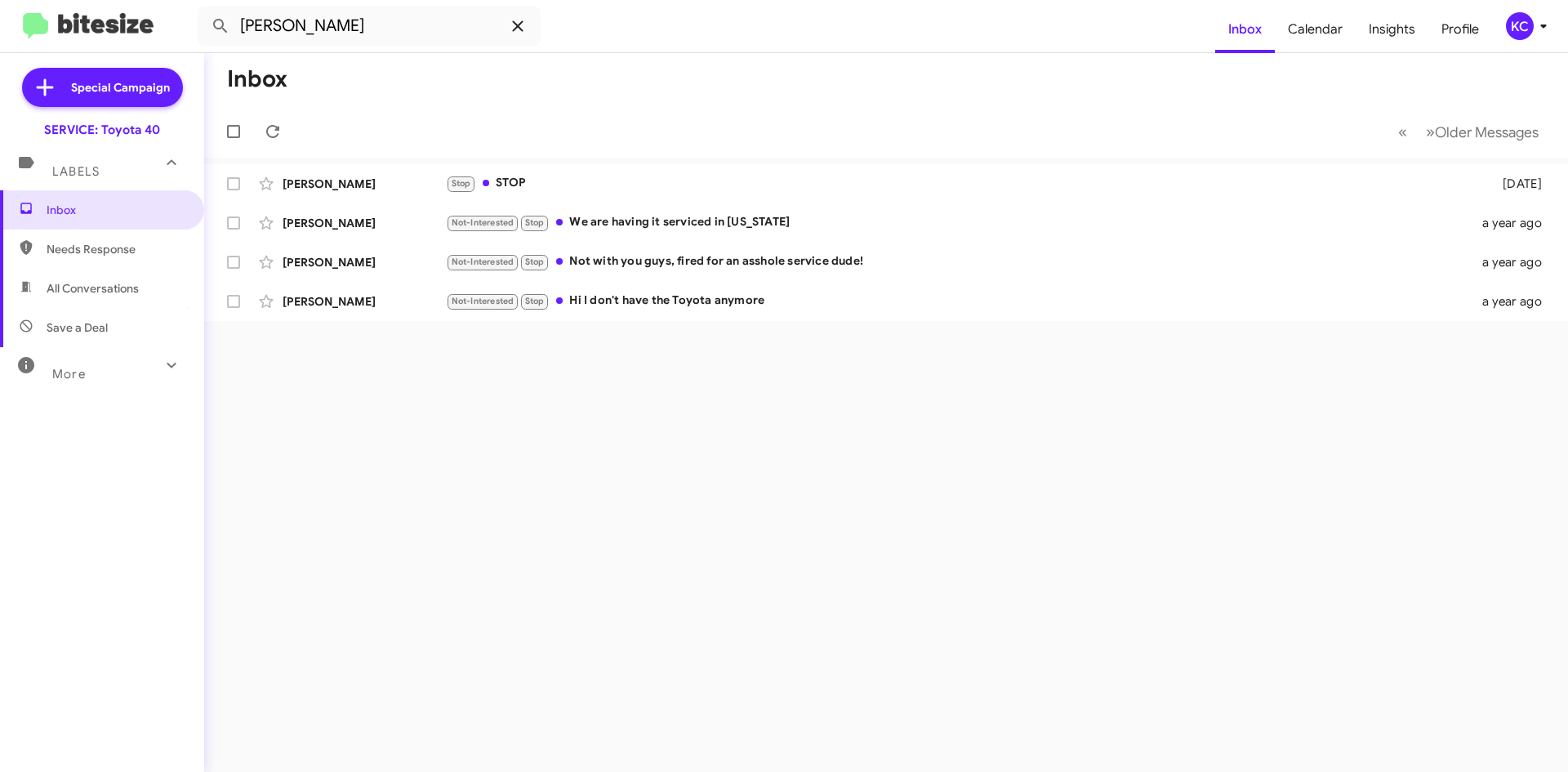
click at [524, 25] on icon at bounding box center [517, 26] width 19 height 19
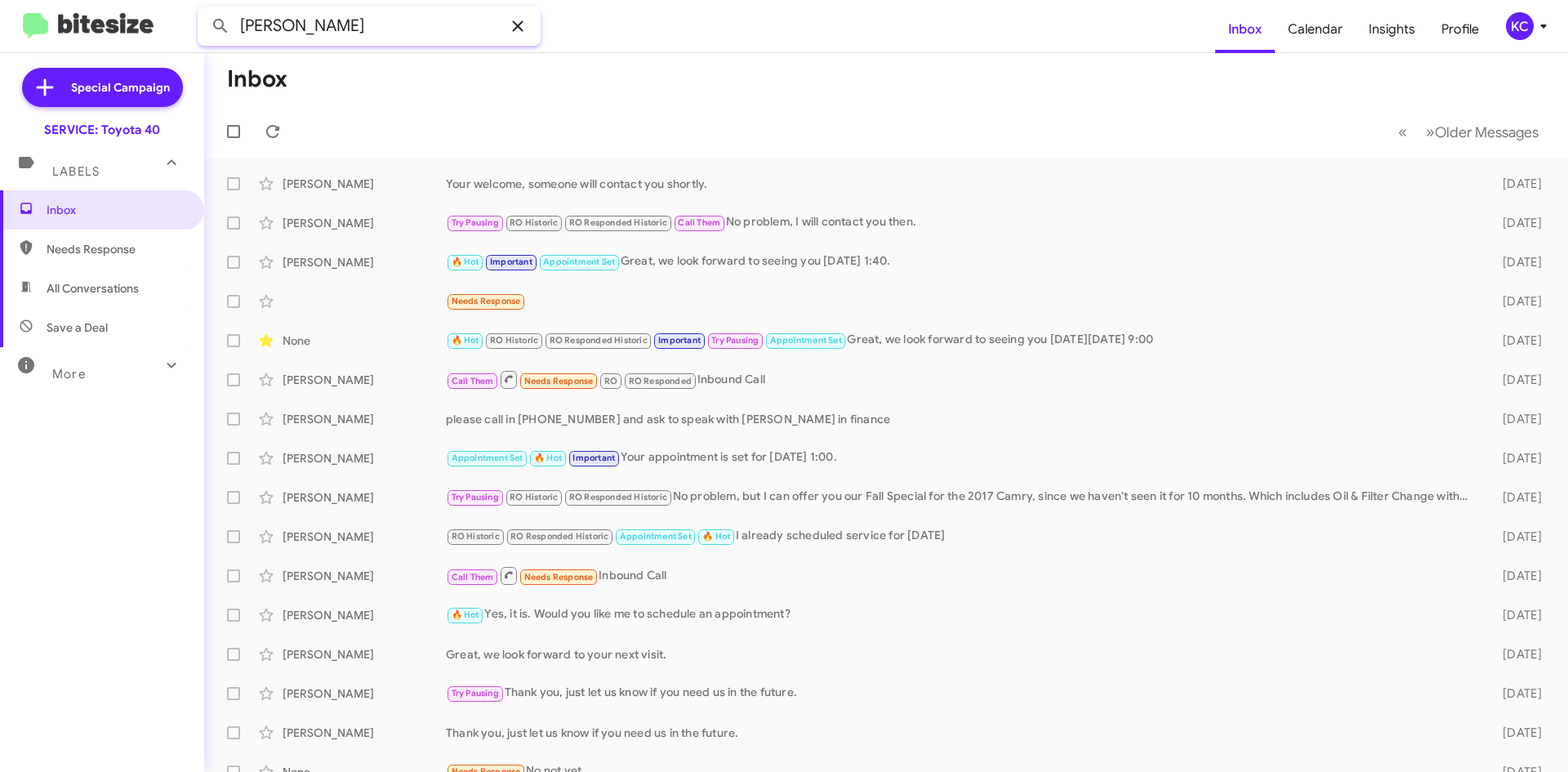
type input "Bill williams"
click at [204, 10] on button at bounding box center [220, 26] width 32 height 32
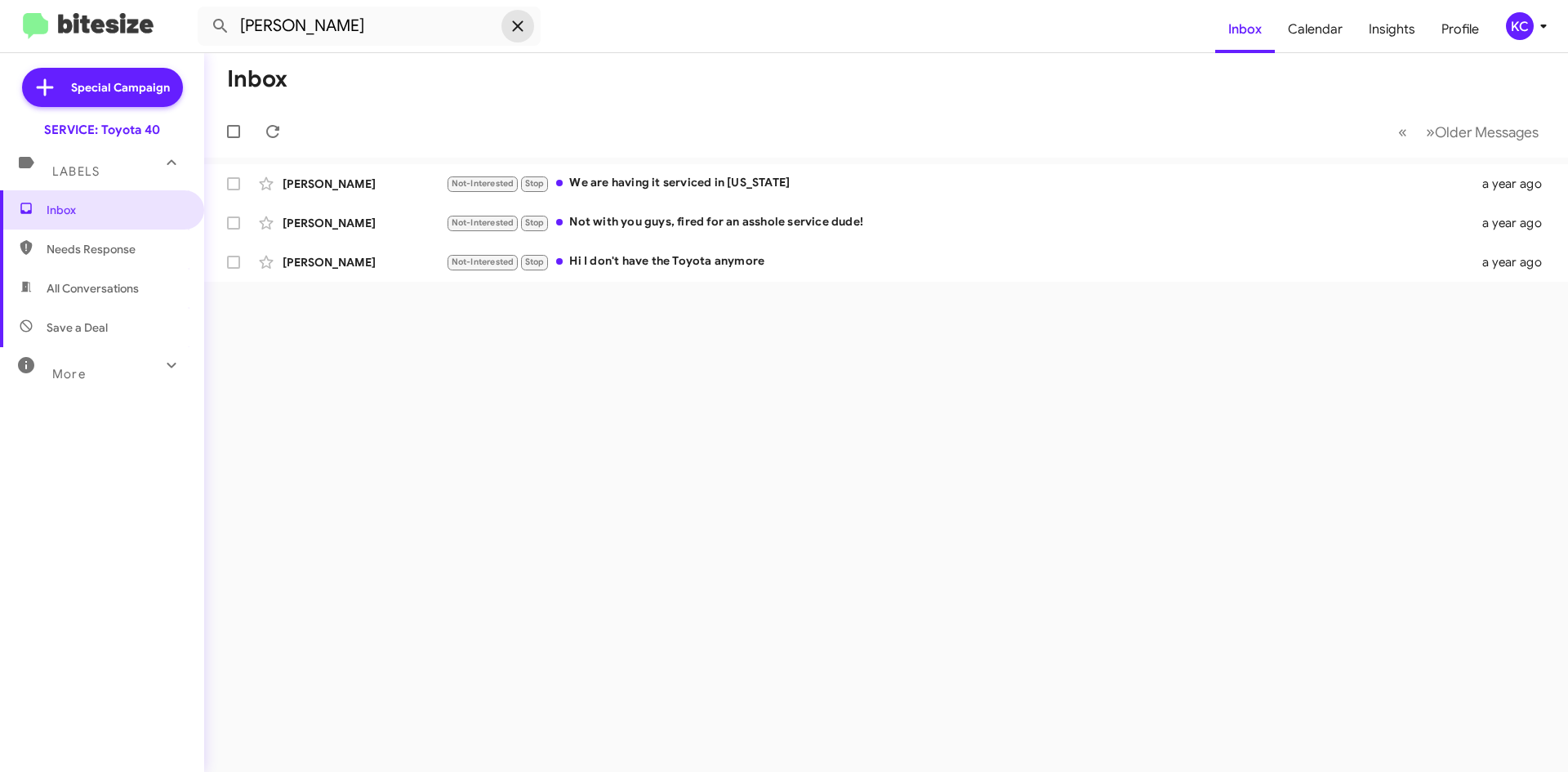
click at [521, 21] on icon at bounding box center [517, 26] width 19 height 19
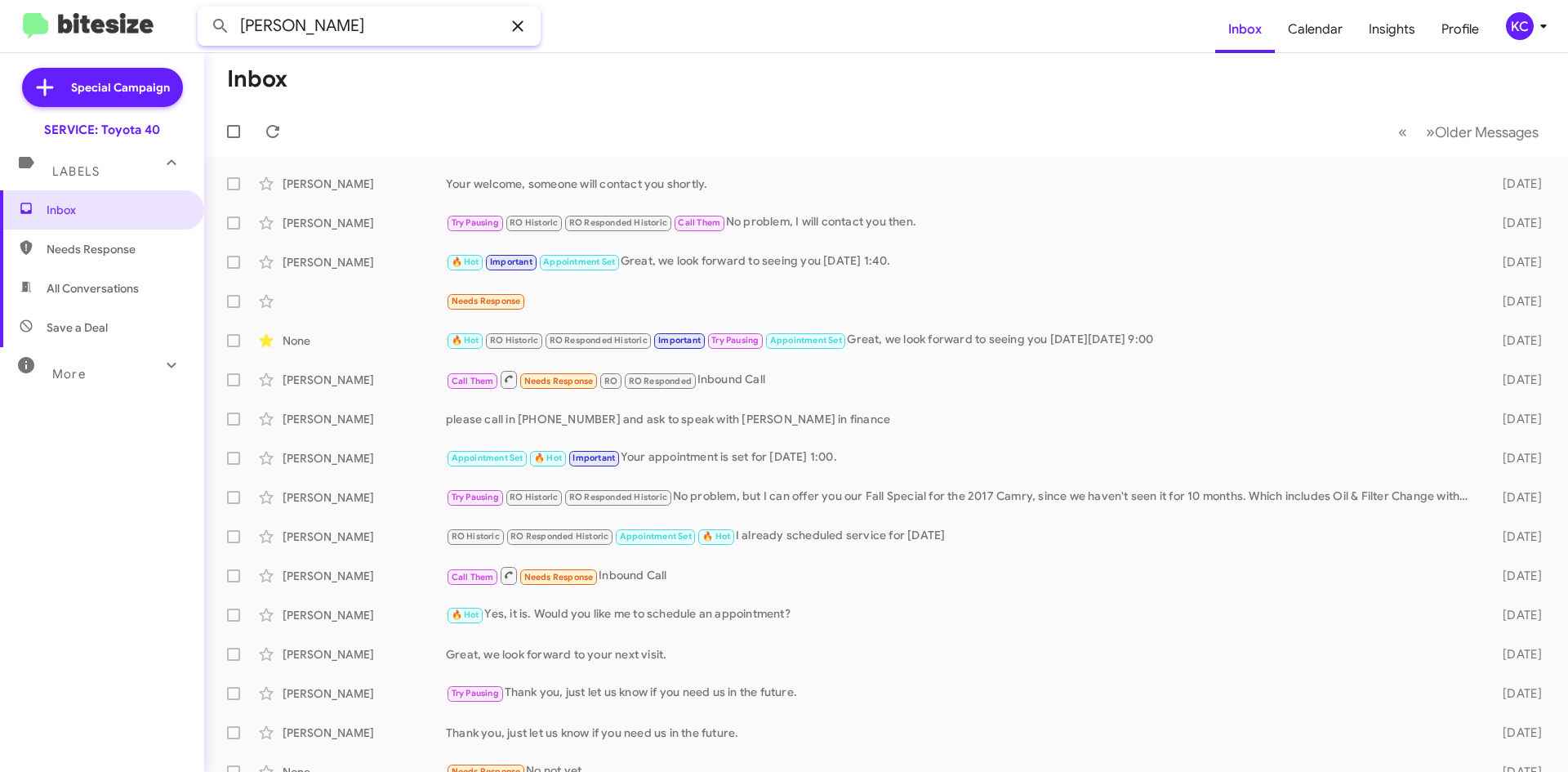
type input "Joanne Andres"
click at [204, 10] on button at bounding box center [220, 26] width 32 height 32
